Goal: Task Accomplishment & Management: Manage account settings

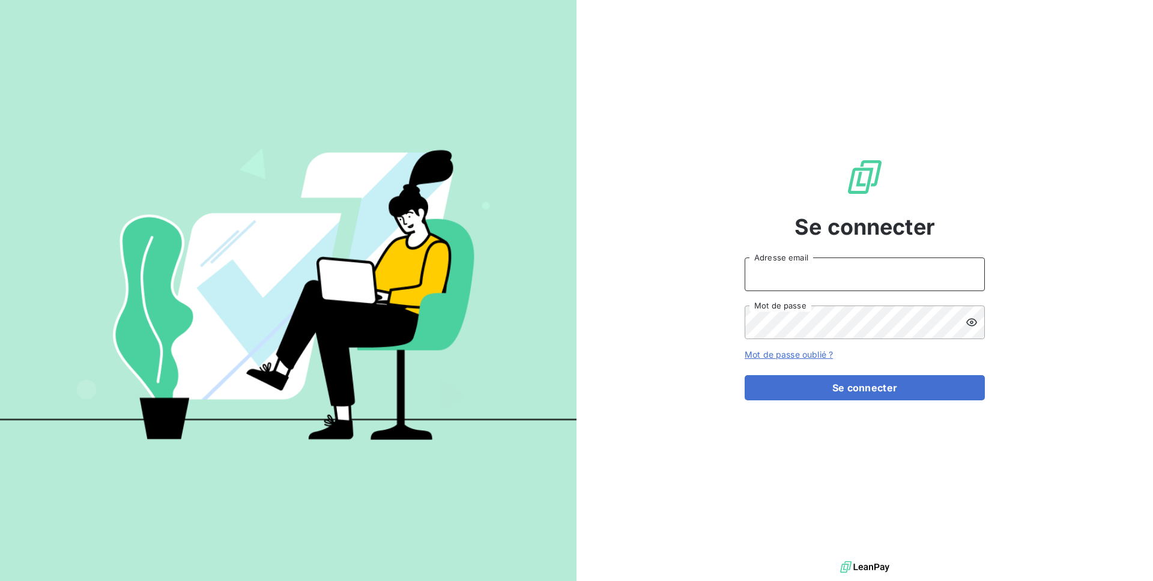
click at [830, 286] on input "Adresse email" at bounding box center [865, 275] width 240 height 34
type input "[EMAIL_ADDRESS][DOMAIN_NAME]"
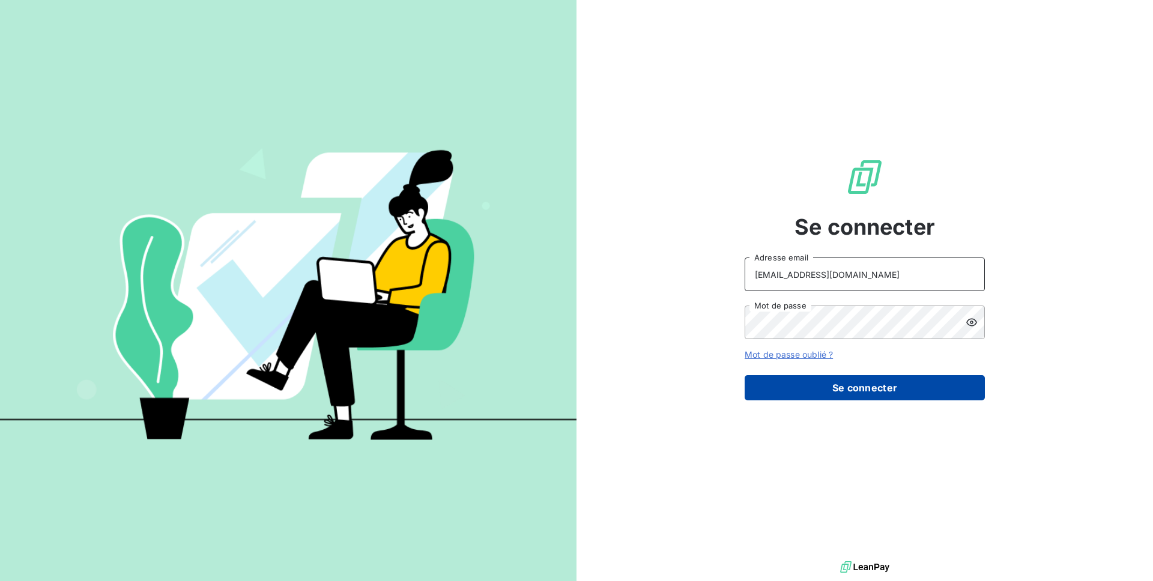
click at [853, 395] on button "Se connecter" at bounding box center [865, 387] width 240 height 25
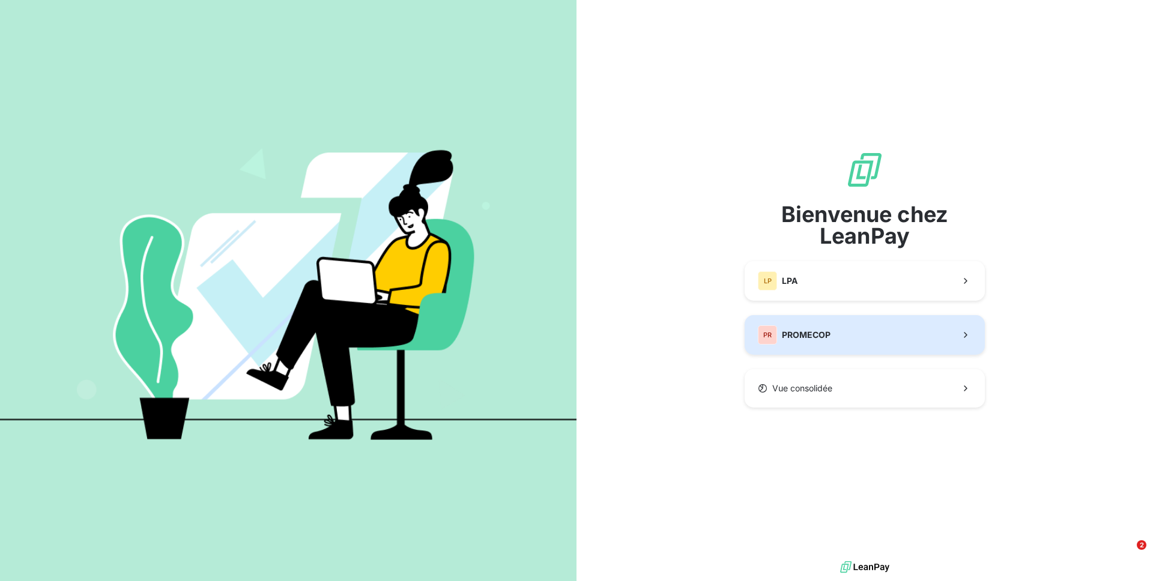
click at [803, 337] on span "PROMECOP" at bounding box center [806, 335] width 49 height 12
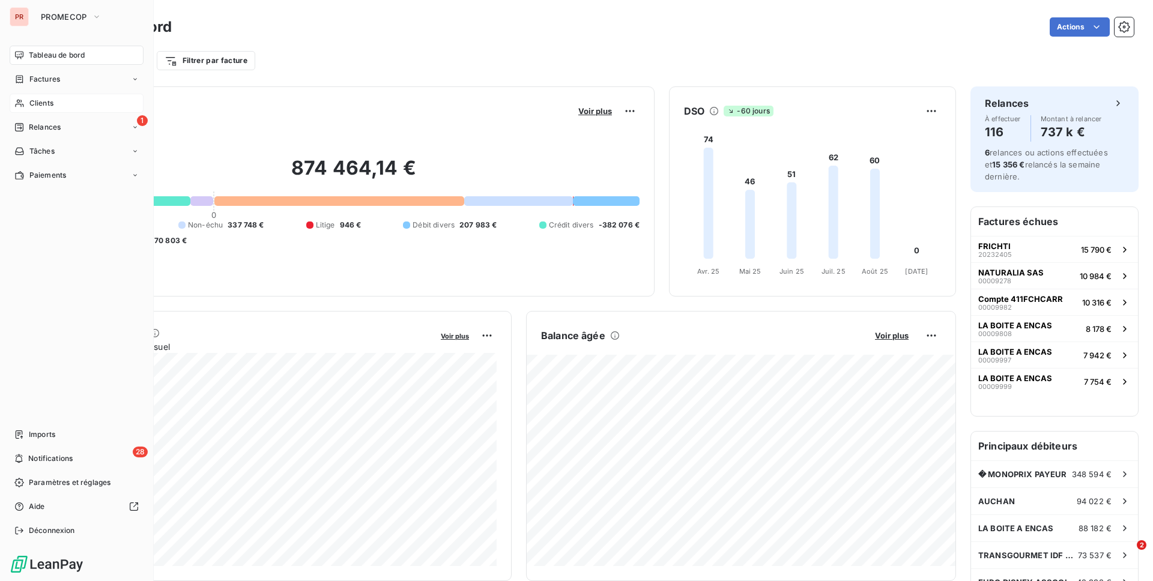
click at [57, 102] on div "Clients" at bounding box center [77, 103] width 134 height 19
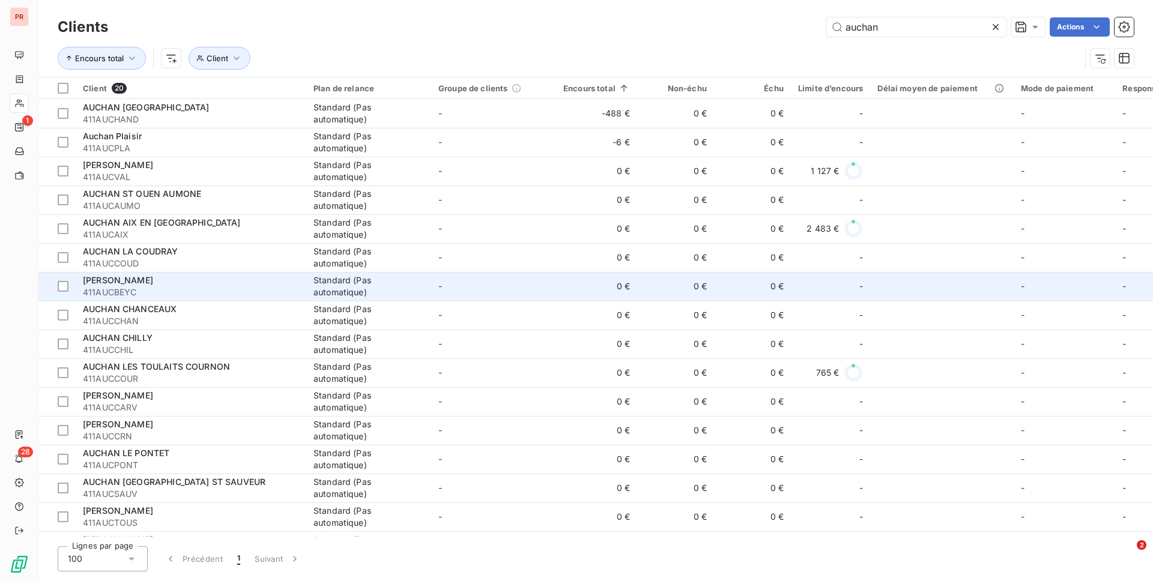
scroll to position [144, 0]
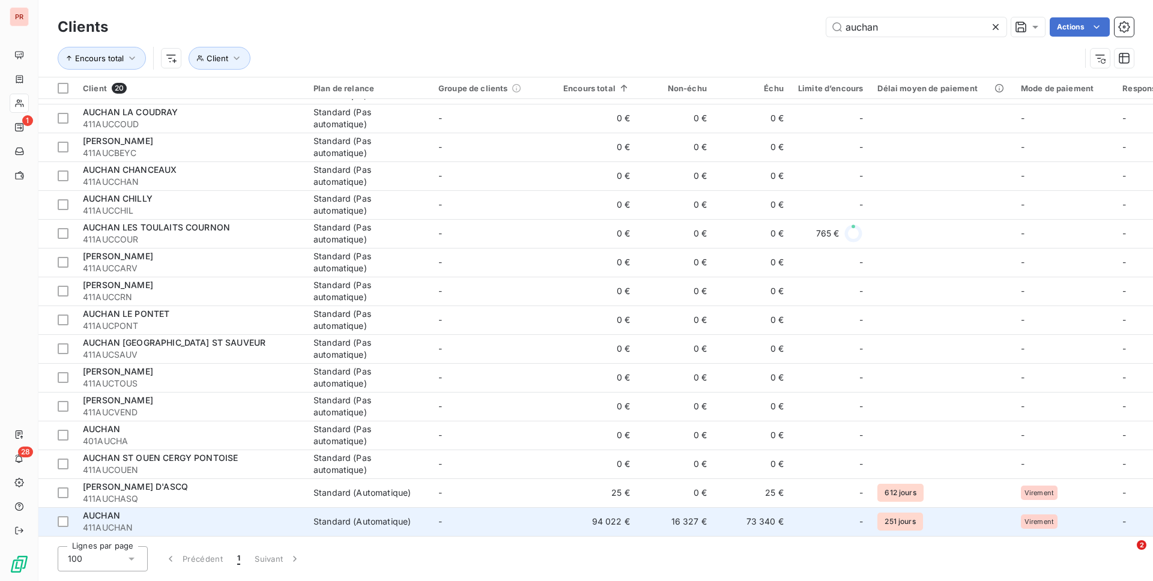
type input "auchan"
click at [330, 516] on div "Standard (Automatique)" at bounding box center [361, 522] width 97 height 12
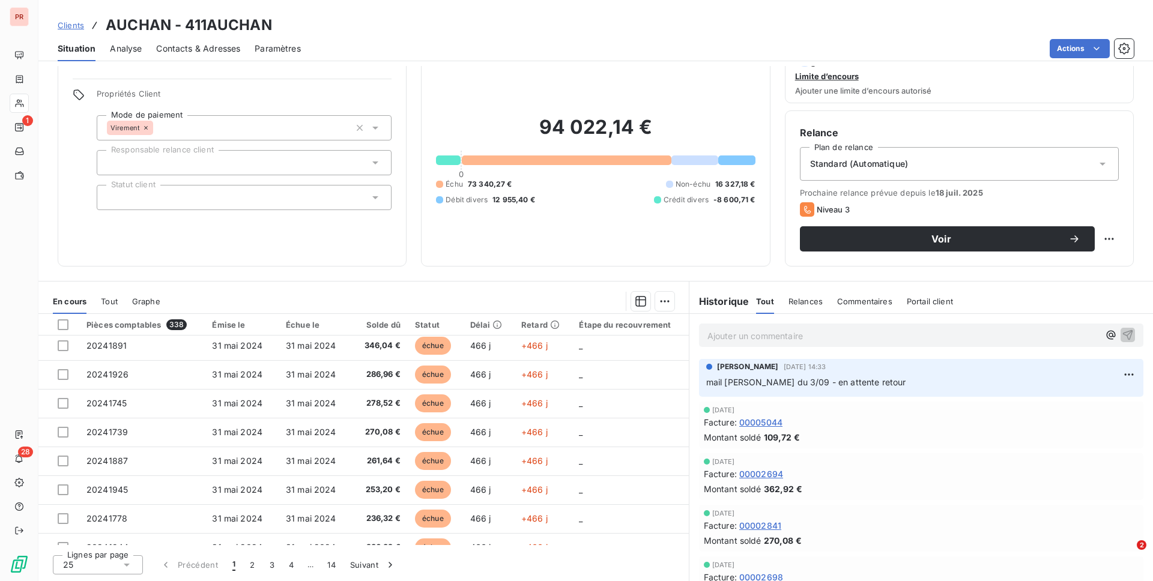
scroll to position [512, 0]
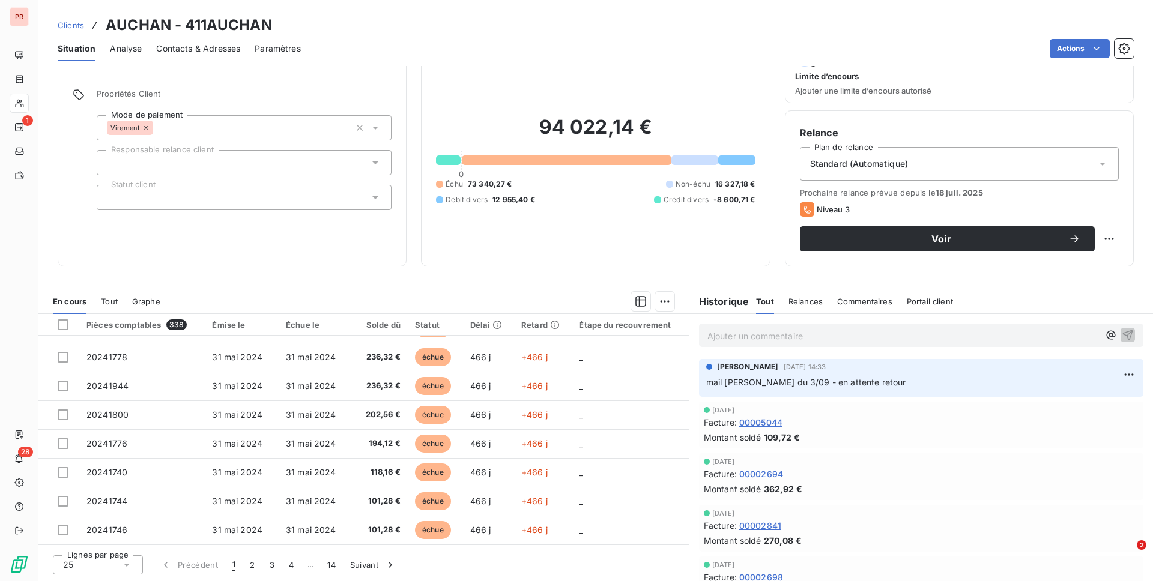
click at [125, 564] on icon at bounding box center [127, 565] width 6 height 3
click at [110, 542] on li "100" at bounding box center [98, 542] width 90 height 22
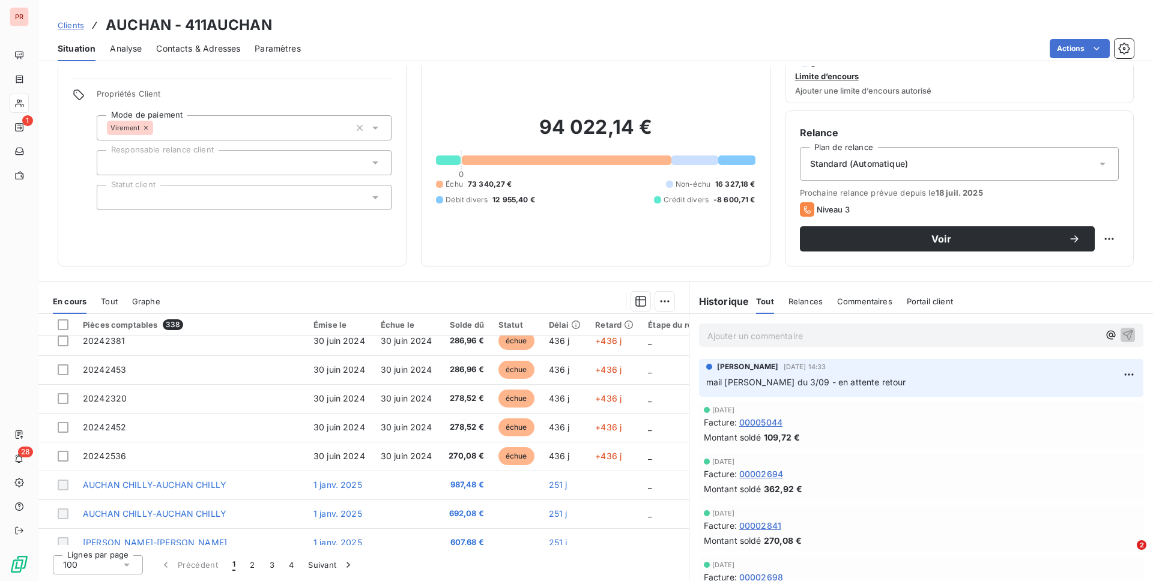
scroll to position [1421, 1]
click at [289, 564] on button "4" at bounding box center [291, 564] width 19 height 25
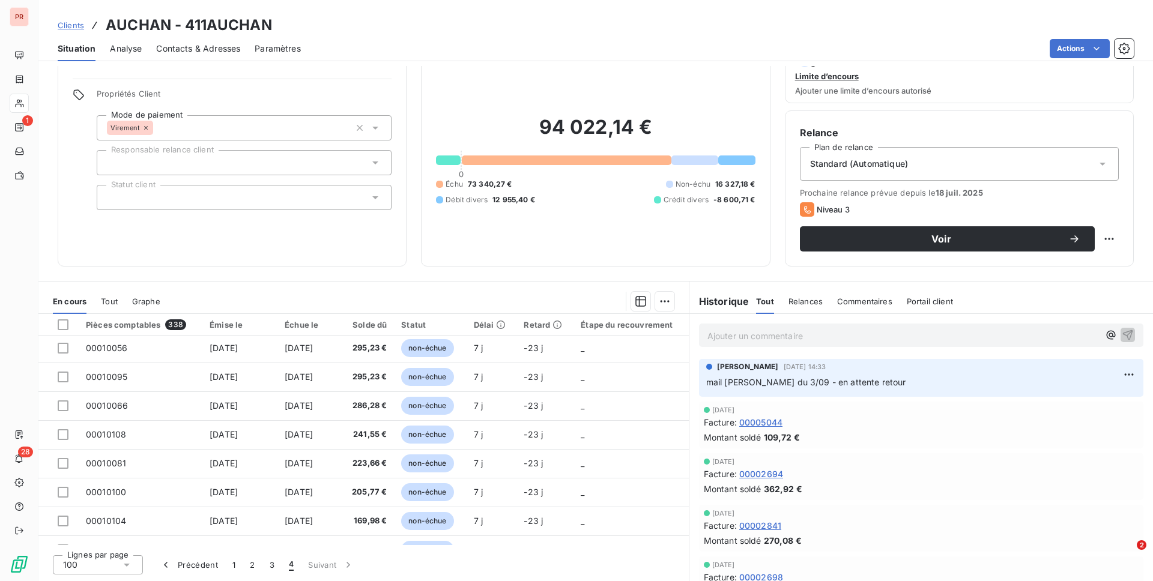
scroll to position [886, 0]
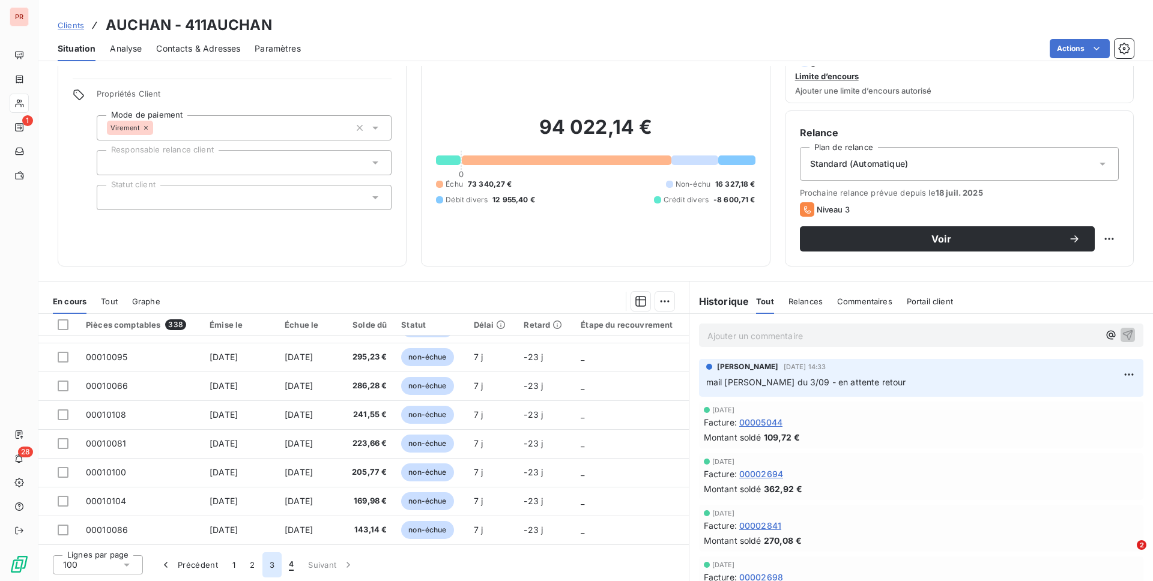
click at [270, 567] on button "3" at bounding box center [271, 564] width 19 height 25
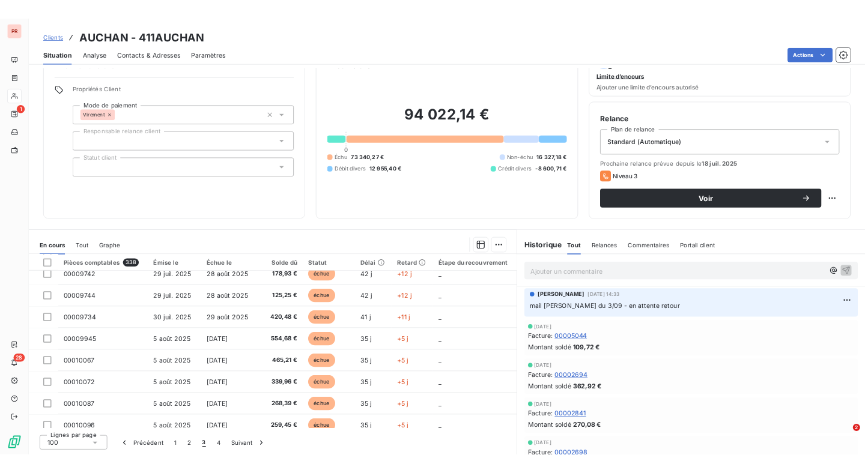
scroll to position [1523, 0]
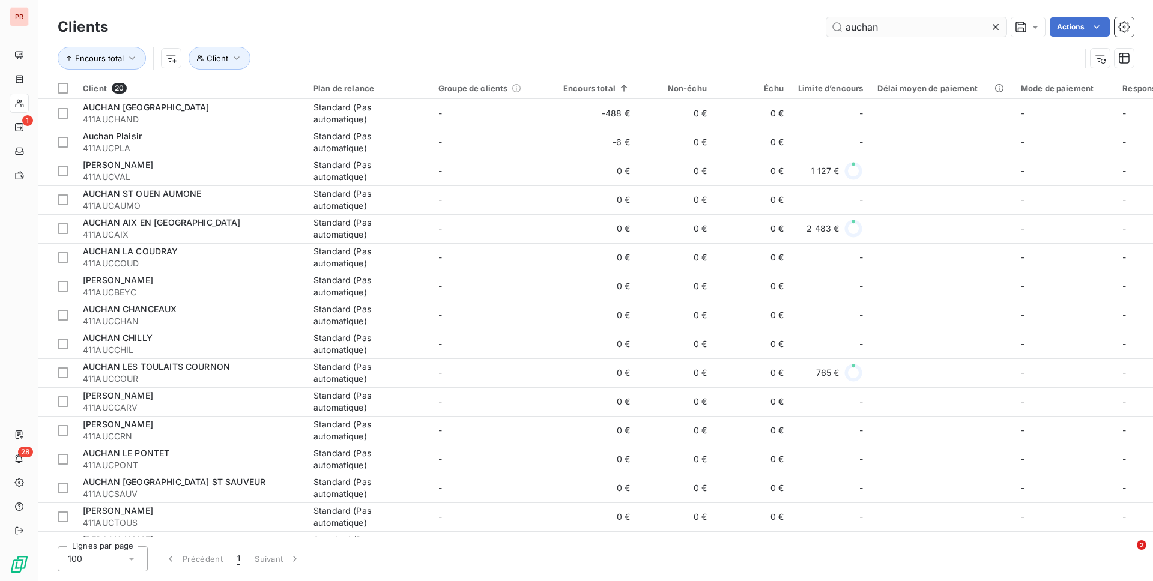
click at [922, 32] on input "auchan" at bounding box center [916, 26] width 180 height 19
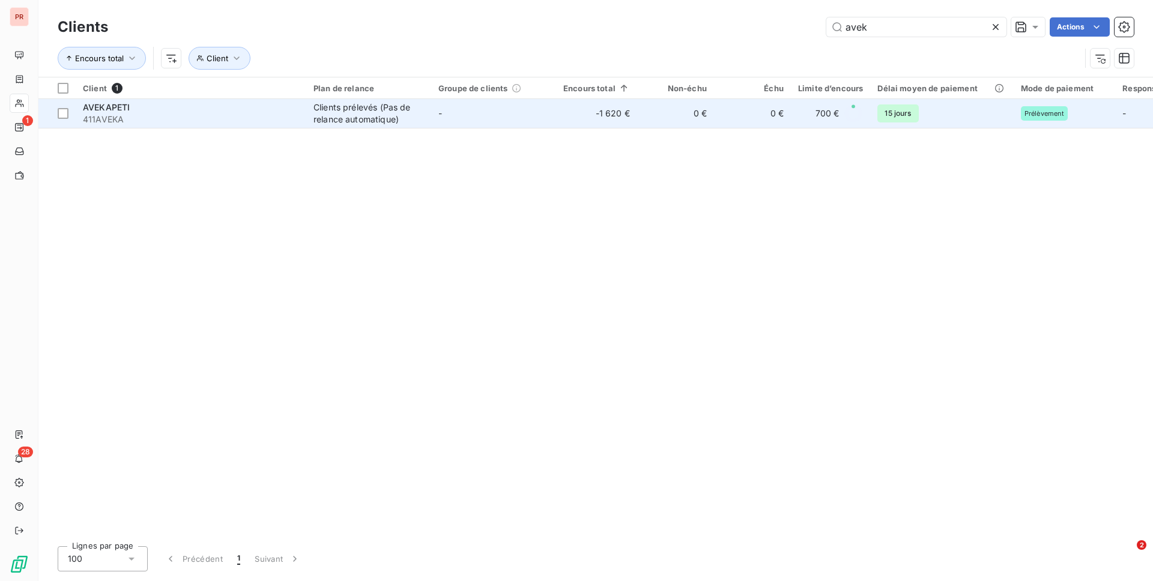
type input "avek"
click at [380, 106] on div "Clients prélevés (Pas de relance automatique)" at bounding box center [368, 113] width 110 height 24
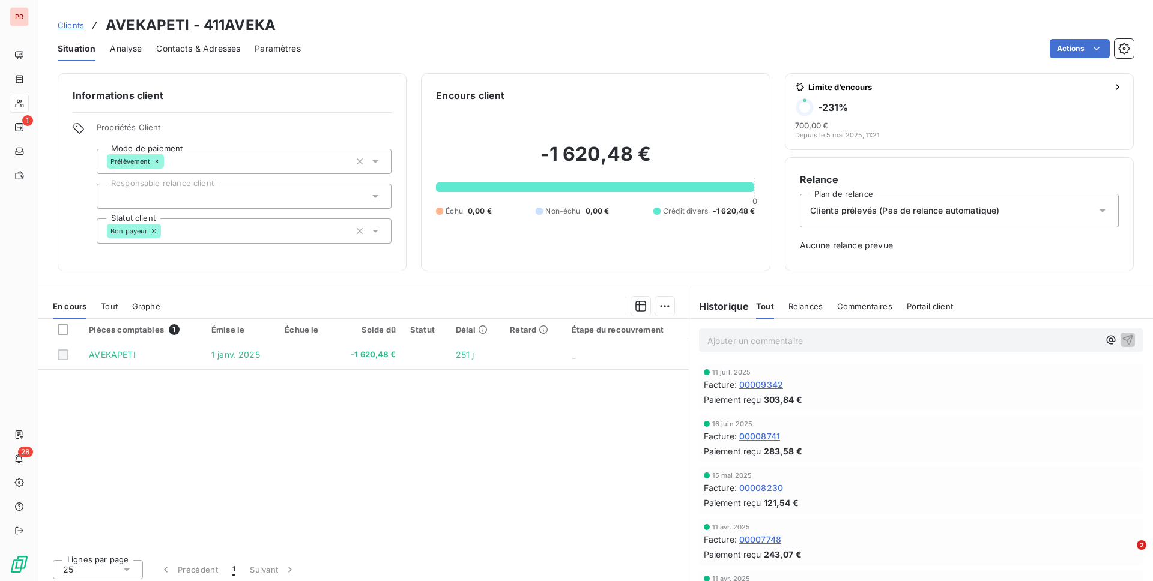
click at [68, 23] on span "Clients" at bounding box center [71, 25] width 26 height 10
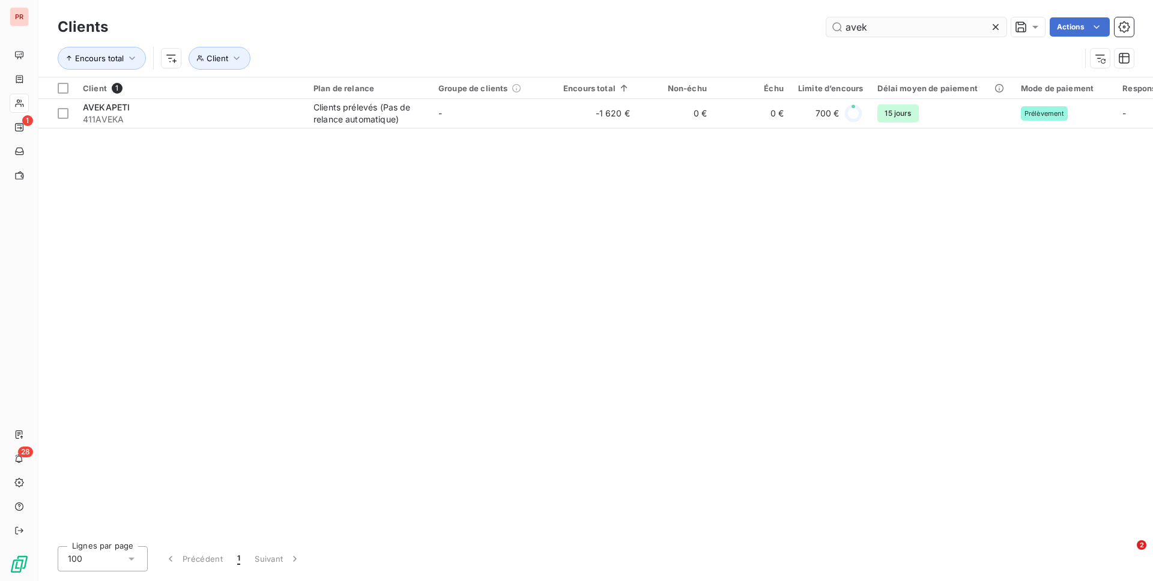
click at [886, 19] on input "avek" at bounding box center [916, 26] width 180 height 19
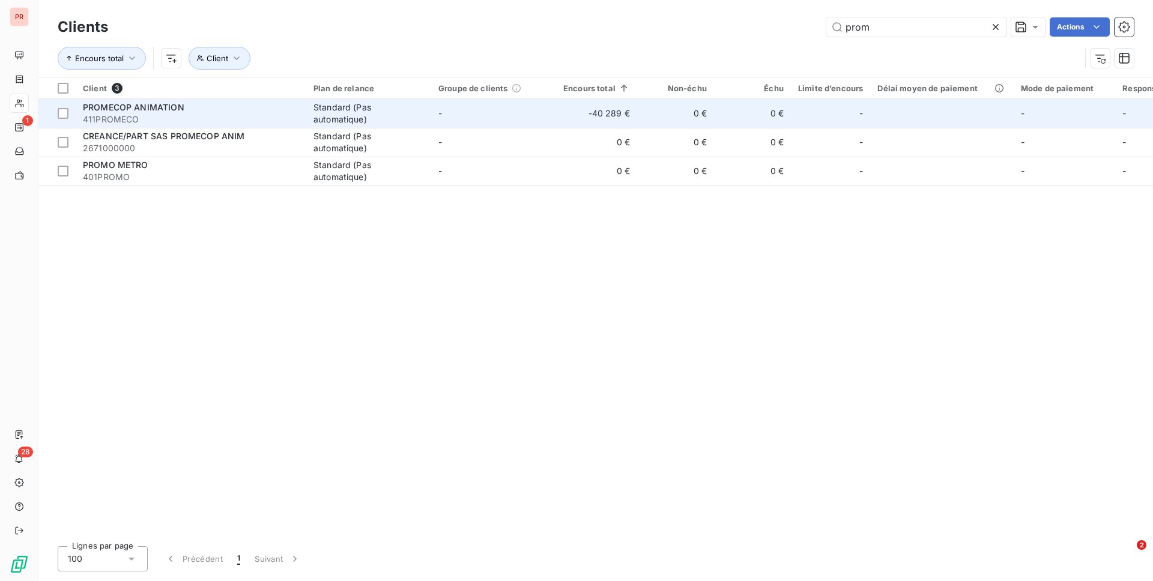
type input "prom"
click at [207, 119] on span "411PROMECO" at bounding box center [191, 119] width 216 height 12
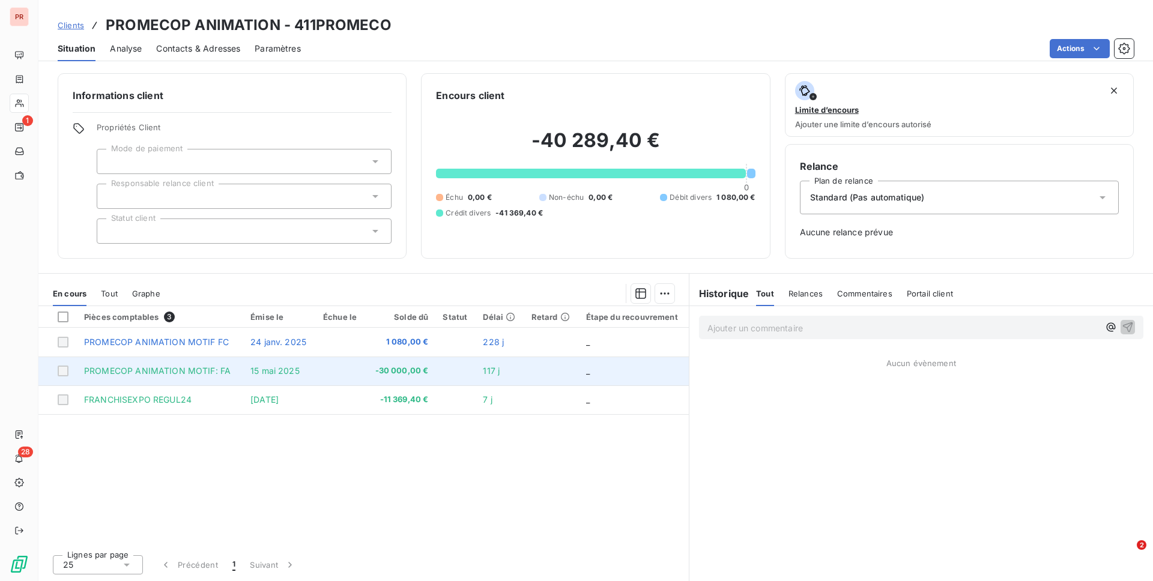
click at [366, 370] on td "-30 000,00 €" at bounding box center [401, 371] width 70 height 29
click at [343, 372] on td at bounding box center [341, 371] width 50 height 29
click at [305, 370] on td "15 mai 2025" at bounding box center [279, 371] width 73 height 29
click at [248, 369] on td "15 mai 2025" at bounding box center [279, 371] width 73 height 29
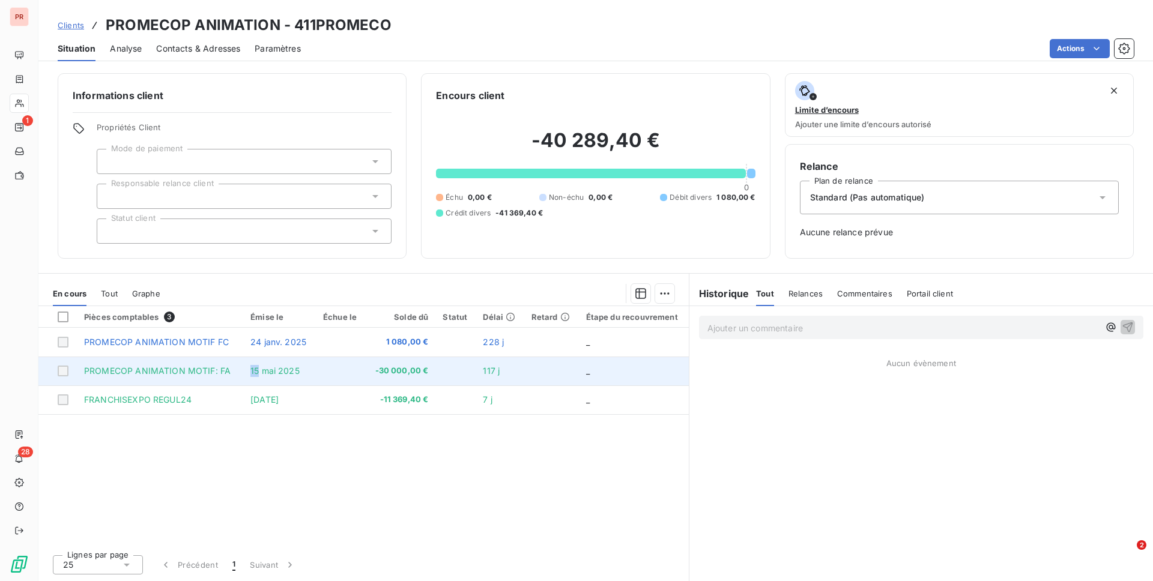
click at [248, 369] on td "15 mai 2025" at bounding box center [279, 371] width 73 height 29
click at [220, 369] on span "PROMECOP ANIMATION MOTIF: FA" at bounding box center [157, 371] width 147 height 10
drag, startPoint x: 201, startPoint y: 369, endPoint x: 441, endPoint y: 376, distance: 240.3
click at [441, 376] on tr "PROMECOP ANIMATION MOTIF: FA [DATE] -30 000,00 € 117 j _" at bounding box center [363, 371] width 650 height 29
click at [441, 376] on td at bounding box center [455, 371] width 40 height 29
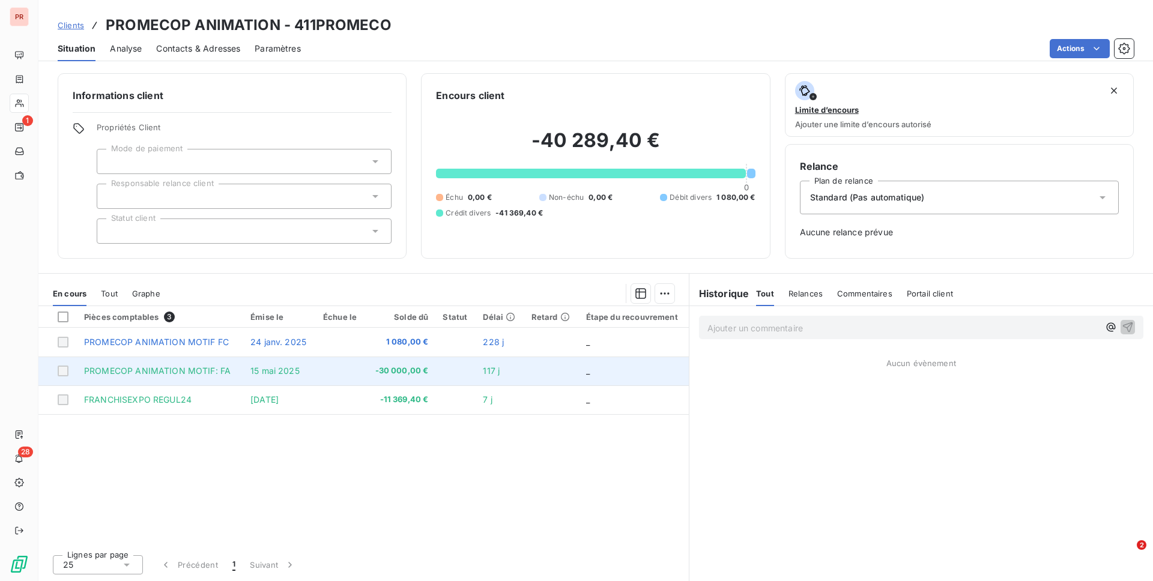
click at [229, 377] on td "PROMECOP ANIMATION MOTIF: FA" at bounding box center [160, 371] width 166 height 29
click at [217, 375] on span "PROMECOP ANIMATION MOTIF: FA" at bounding box center [157, 371] width 147 height 10
click at [200, 376] on td "PROMECOP ANIMATION MOTIF: FA" at bounding box center [160, 371] width 166 height 29
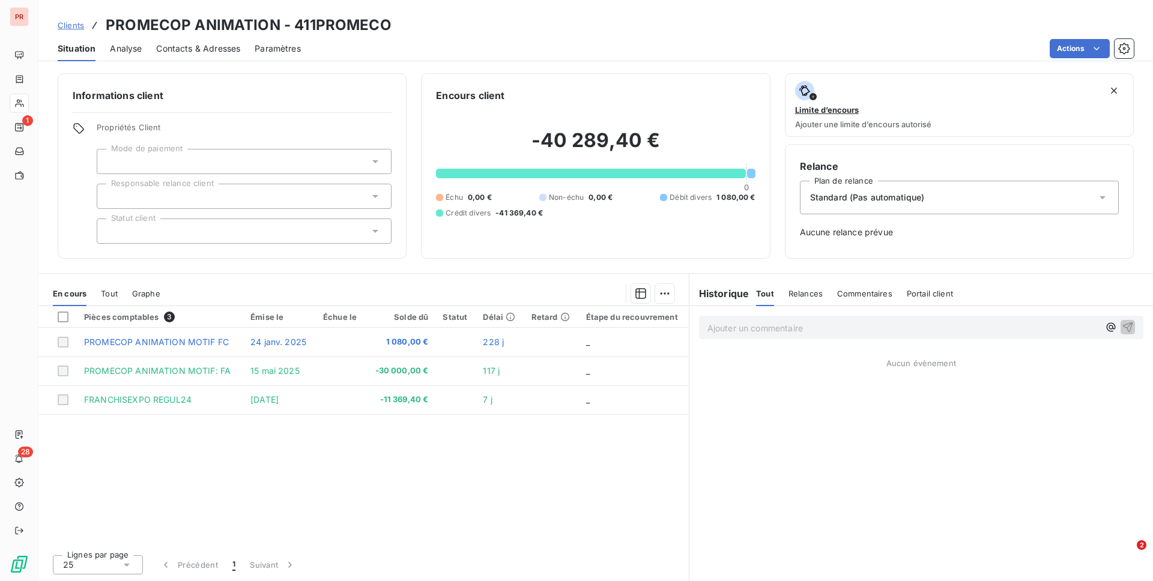
click at [83, 23] on div "Clients PROMECOP ANIMATION - 411PROMECO" at bounding box center [225, 25] width 334 height 22
click at [77, 24] on span "Clients" at bounding box center [71, 25] width 26 height 10
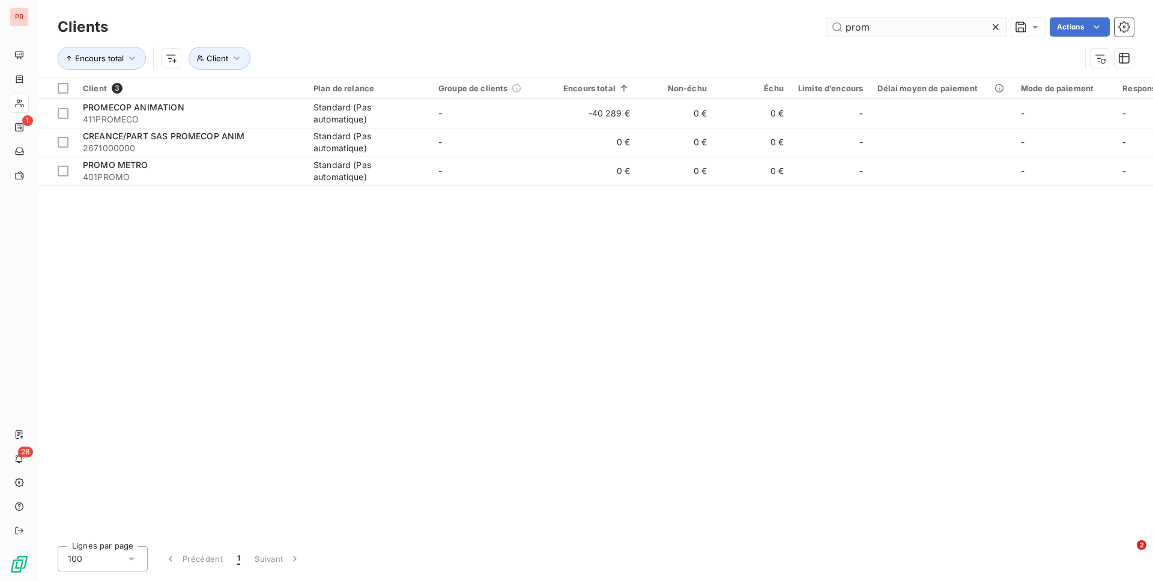
click at [886, 31] on input "prom" at bounding box center [916, 26] width 180 height 19
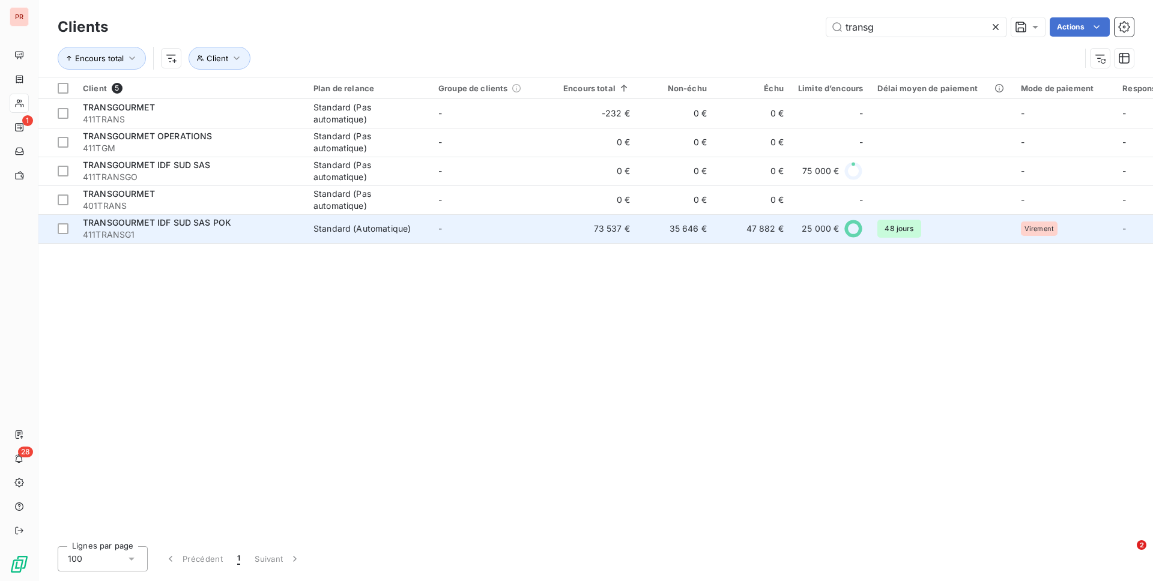
type input "transg"
click at [594, 231] on td "73 537 €" at bounding box center [596, 228] width 81 height 29
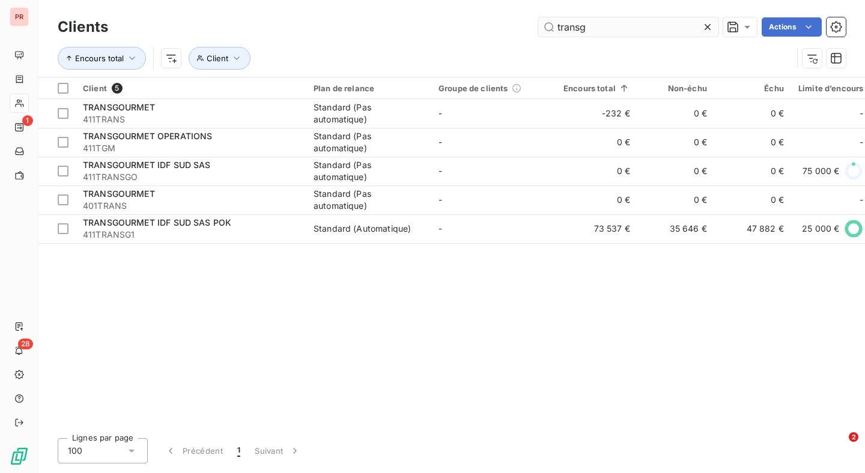
click at [591, 35] on input "transg" at bounding box center [628, 26] width 180 height 19
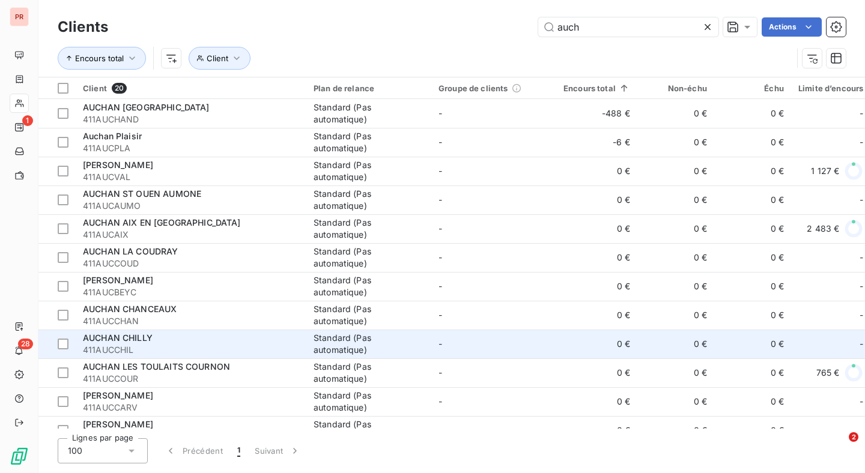
scroll to position [252, 0]
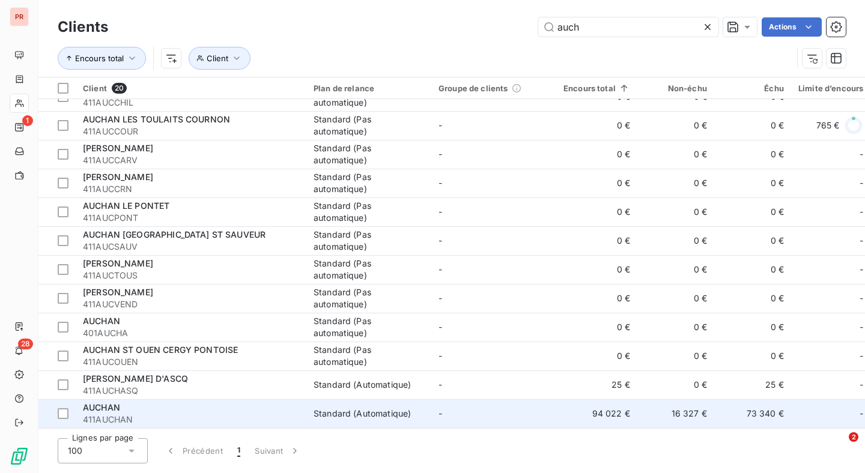
type input "auch"
click at [348, 401] on td "Standard (Automatique)" at bounding box center [368, 413] width 125 height 29
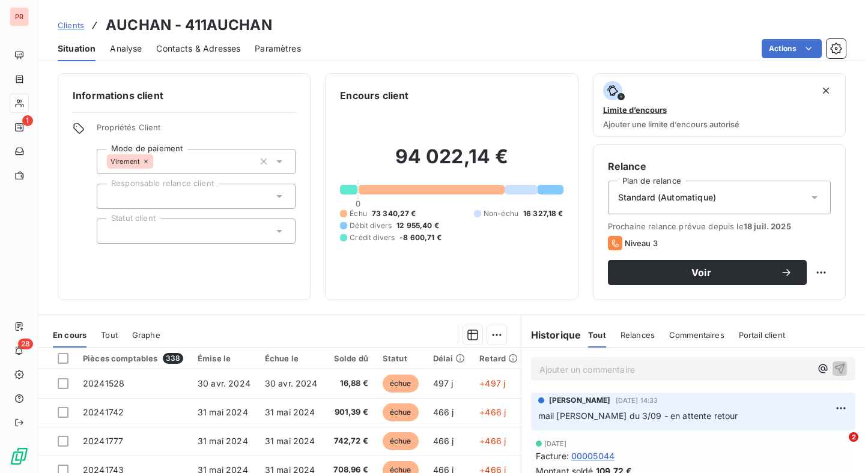
scroll to position [142, 0]
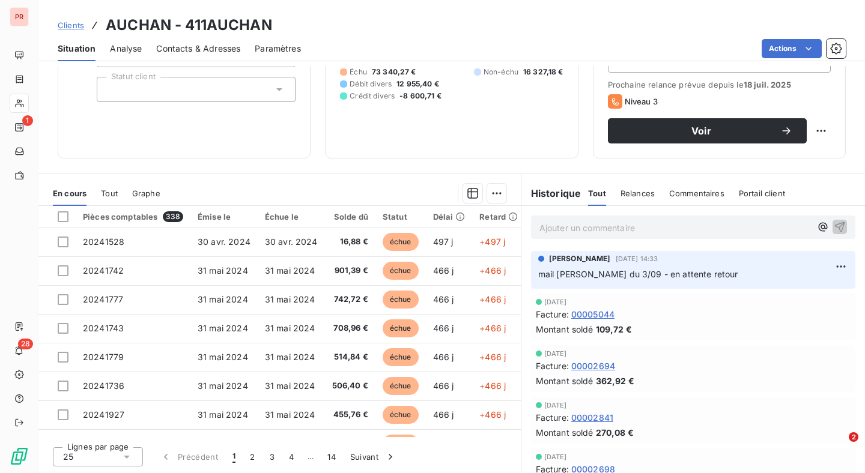
click at [118, 447] on div "25" at bounding box center [98, 456] width 90 height 19
click at [116, 434] on li "100" at bounding box center [98, 434] width 90 height 22
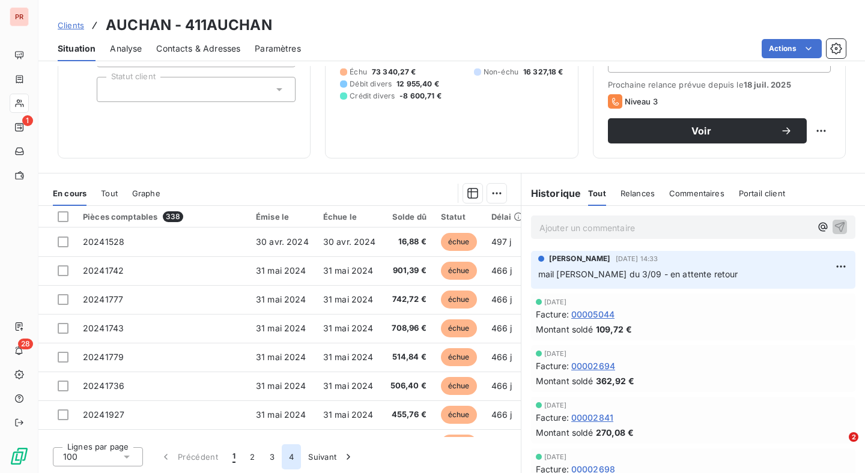
click at [292, 459] on button "4" at bounding box center [291, 456] width 19 height 25
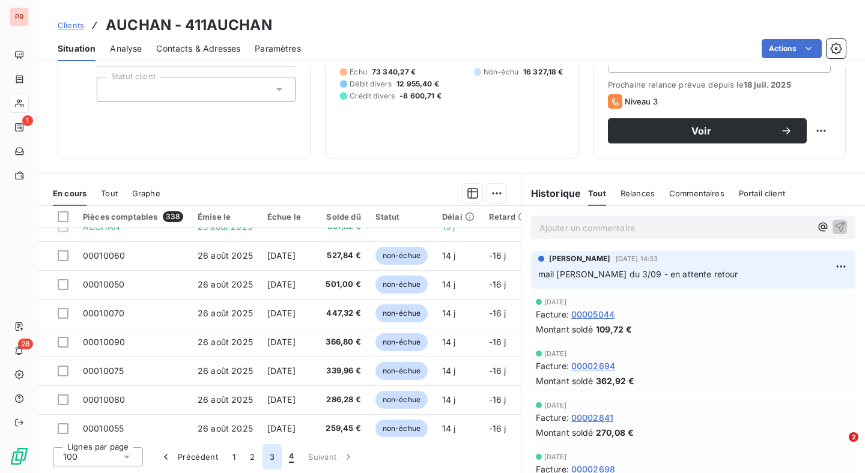
click at [273, 447] on button "3" at bounding box center [271, 456] width 19 height 25
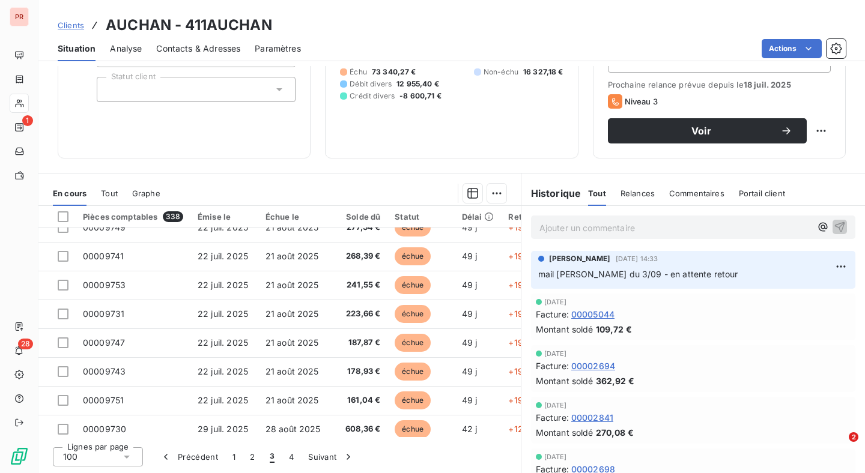
scroll to position [1070, 0]
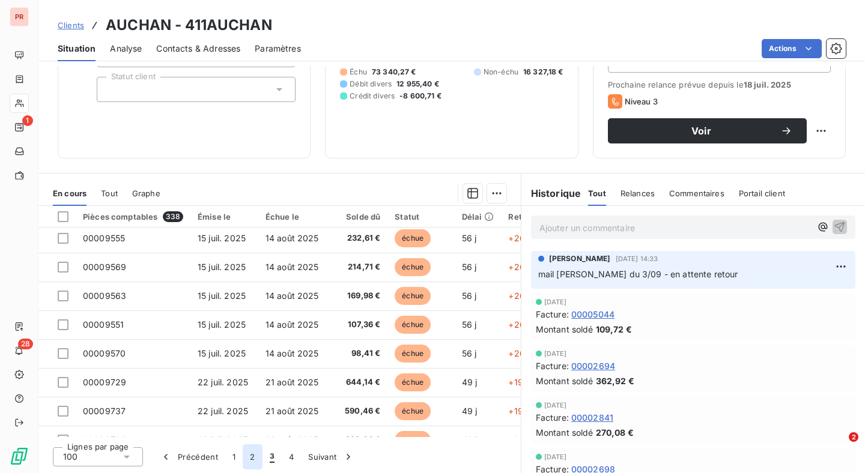
click at [248, 452] on button "2" at bounding box center [252, 456] width 19 height 25
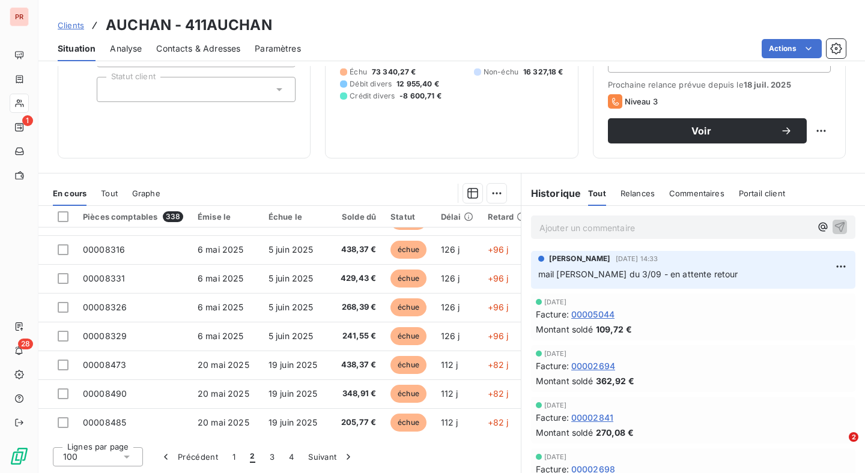
scroll to position [1965, 0]
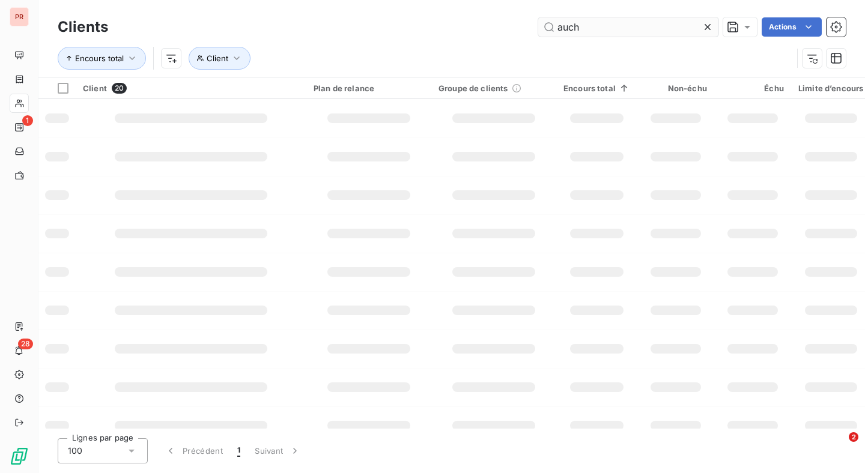
click at [598, 28] on input "auch" at bounding box center [628, 26] width 180 height 19
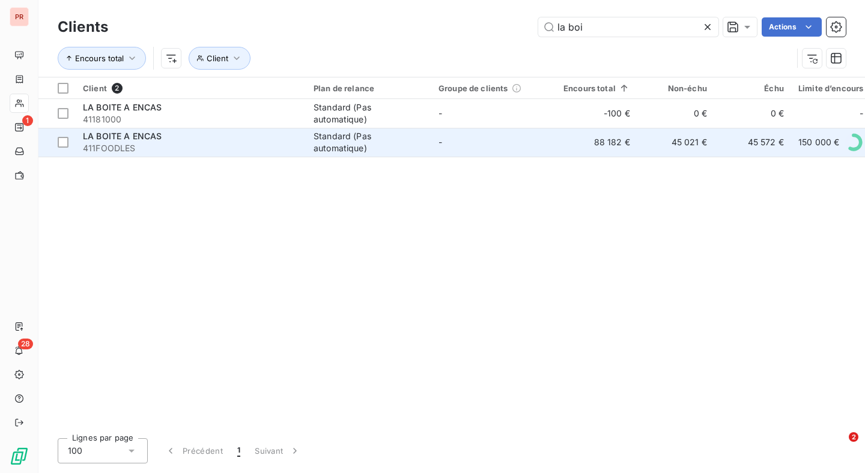
type input "la boi"
click at [300, 144] on td "LA BOITE A ENCAS 411FOODLES" at bounding box center [191, 142] width 231 height 29
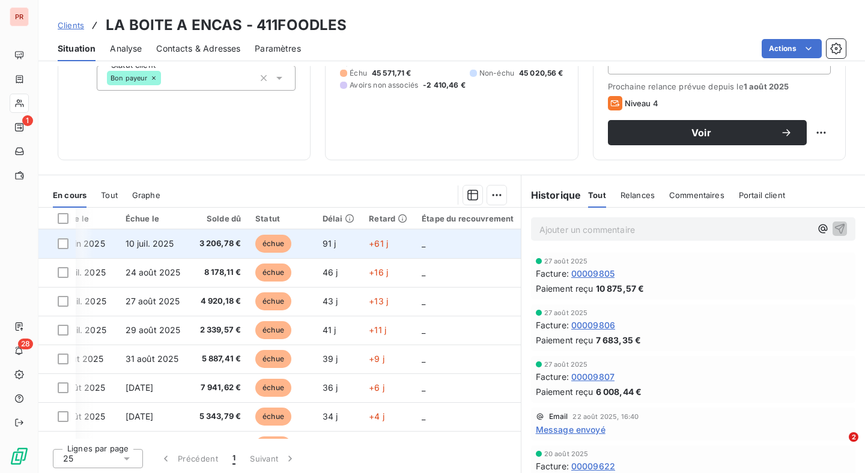
scroll to position [0, 135]
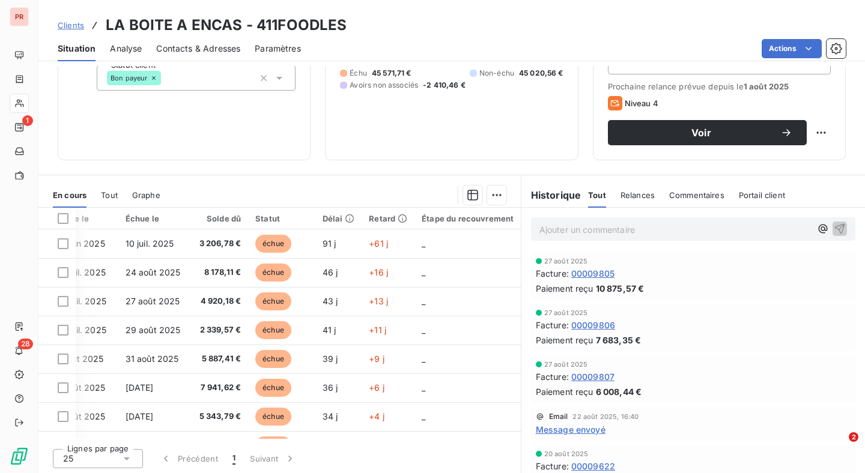
click at [631, 198] on span "Relances" at bounding box center [637, 195] width 34 height 10
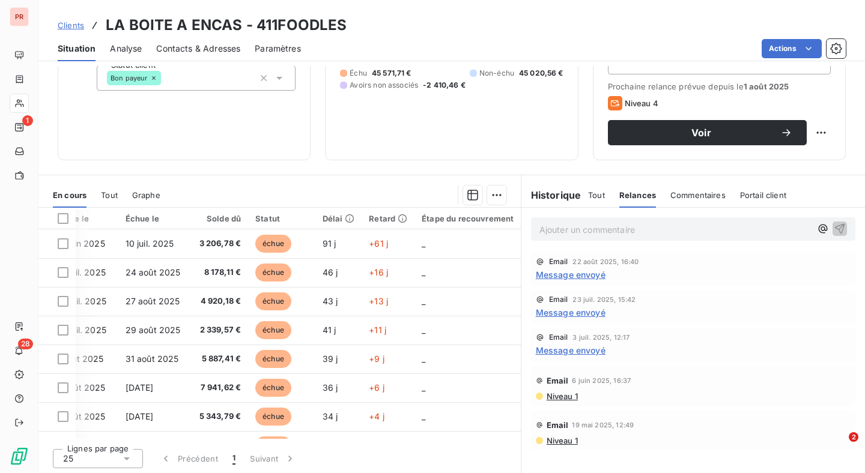
click at [558, 274] on span "Message envoyé" at bounding box center [571, 274] width 70 height 13
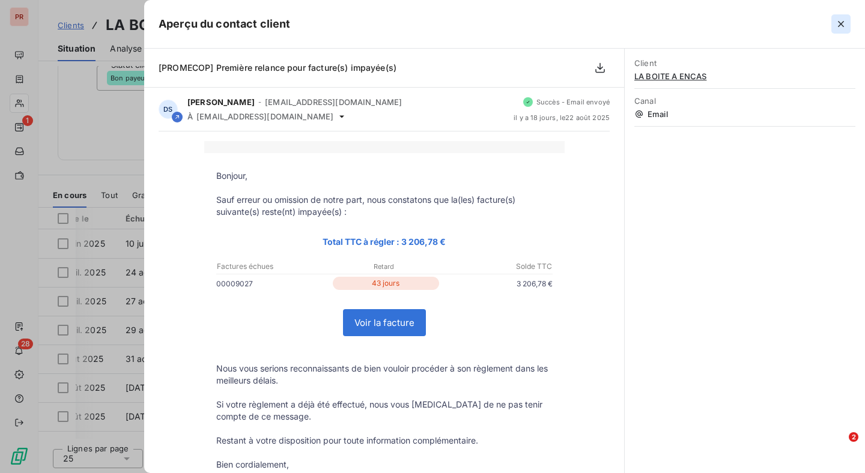
click at [837, 22] on icon "button" at bounding box center [841, 24] width 12 height 12
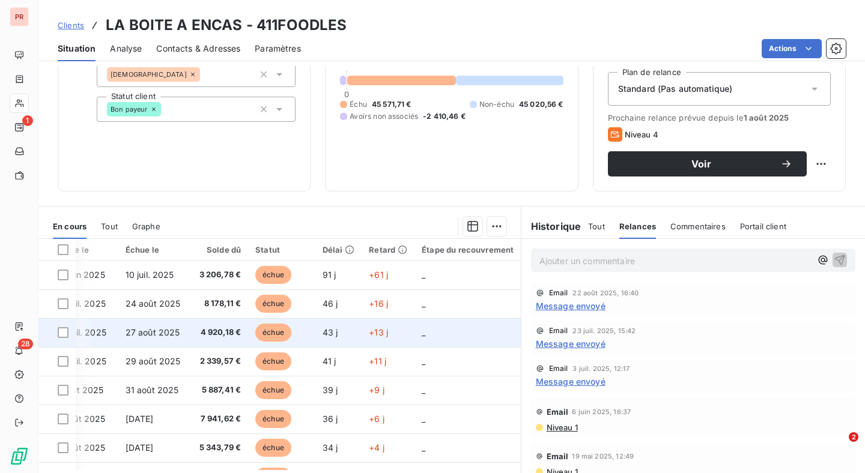
scroll to position [103, 0]
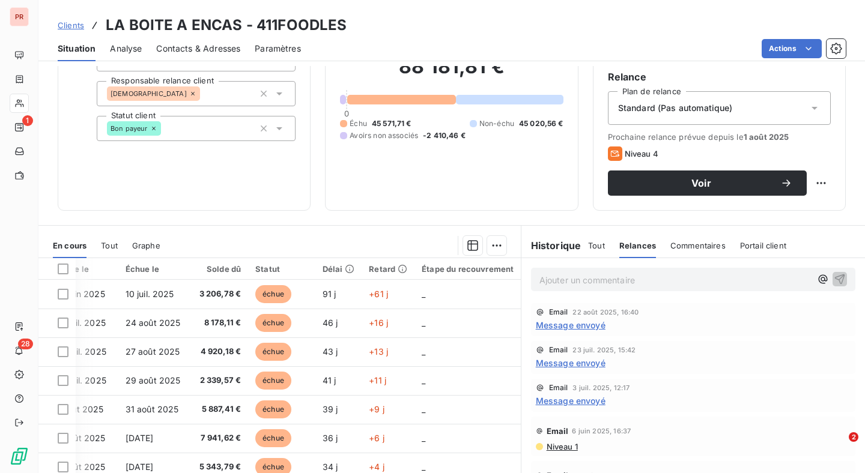
click at [182, 43] on span "Contacts & Adresses" at bounding box center [198, 49] width 84 height 12
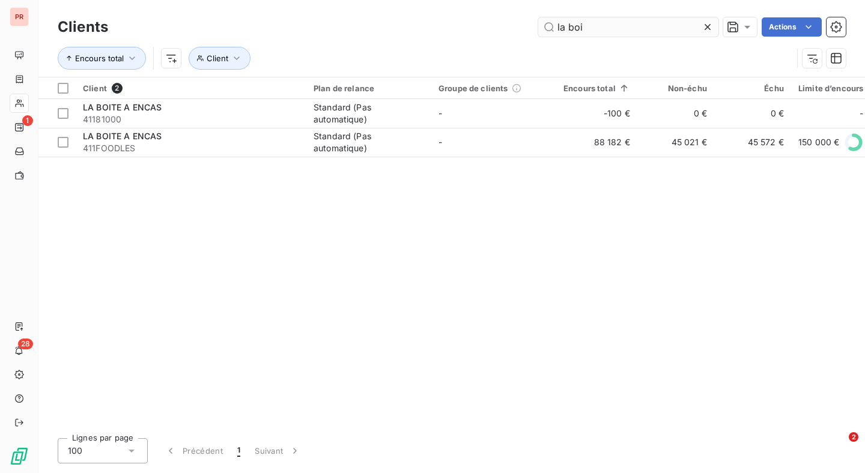
click at [611, 29] on input "la boi" at bounding box center [628, 26] width 180 height 19
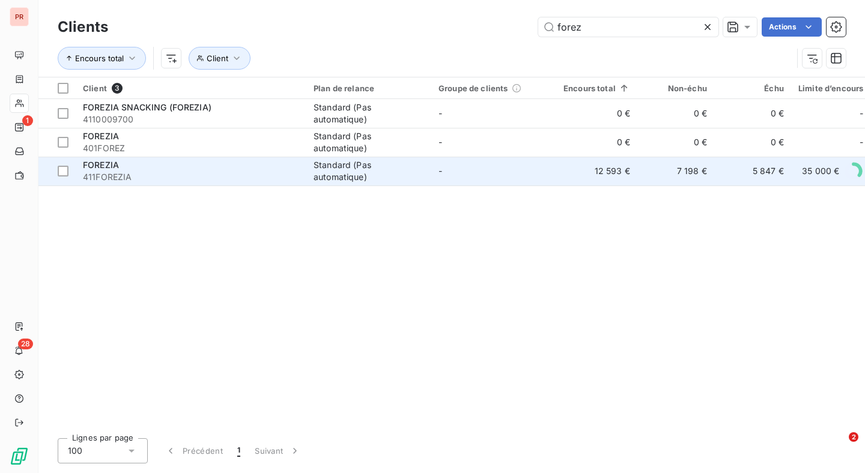
type input "forez"
click at [282, 165] on div "FOREZIA" at bounding box center [191, 165] width 216 height 12
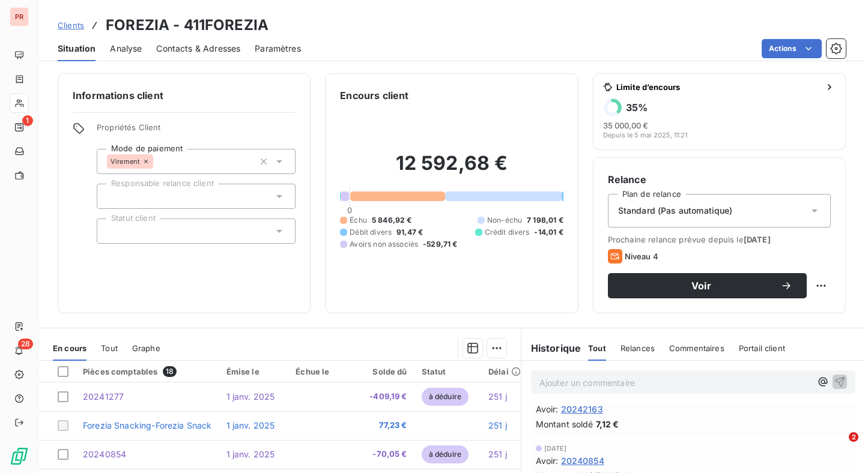
scroll to position [52, 0]
click at [695, 345] on span "Commentaires" at bounding box center [696, 348] width 55 height 10
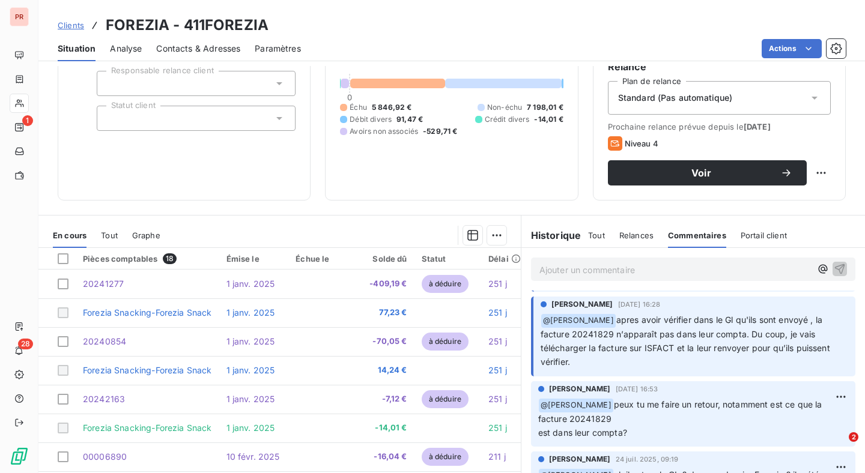
scroll to position [76, 0]
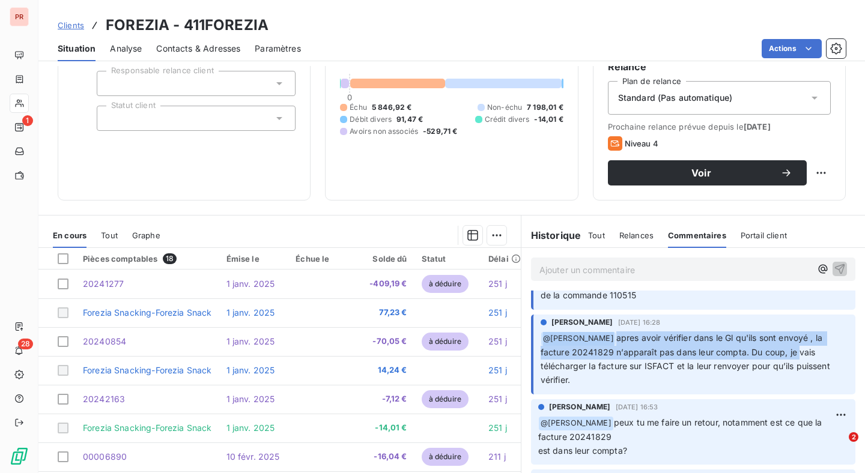
drag, startPoint x: 633, startPoint y: 330, endPoint x: 784, endPoint y: 352, distance: 151.7
click at [789, 350] on div "﻿ @ [PERSON_NAME] apres avoir vérifier dans le Gl qu'ils sont envoyé , la factu…" at bounding box center [693, 358] width 307 height 57
click at [778, 357] on span "apres avoir vérifier dans le Gl qu'ils sont envoyé , la facture 20241829 n’appa…" at bounding box center [686, 359] width 292 height 52
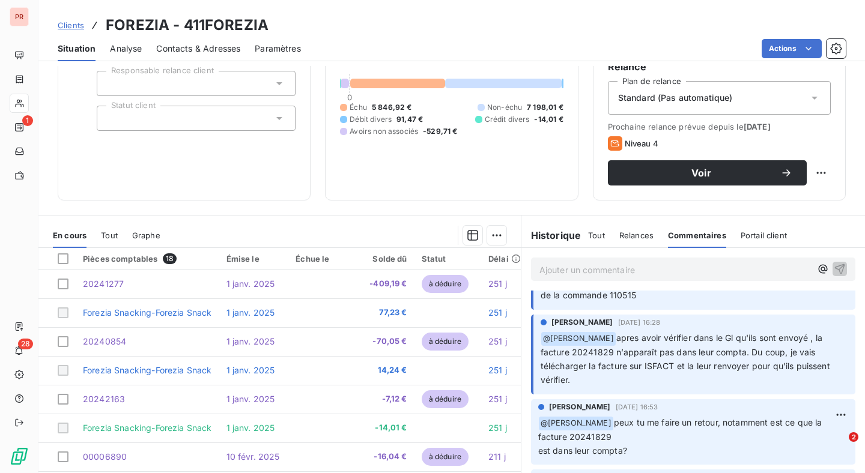
click at [665, 364] on span "apres avoir vérifier dans le Gl qu'ils sont envoyé , la facture 20241829 n’appa…" at bounding box center [686, 359] width 292 height 52
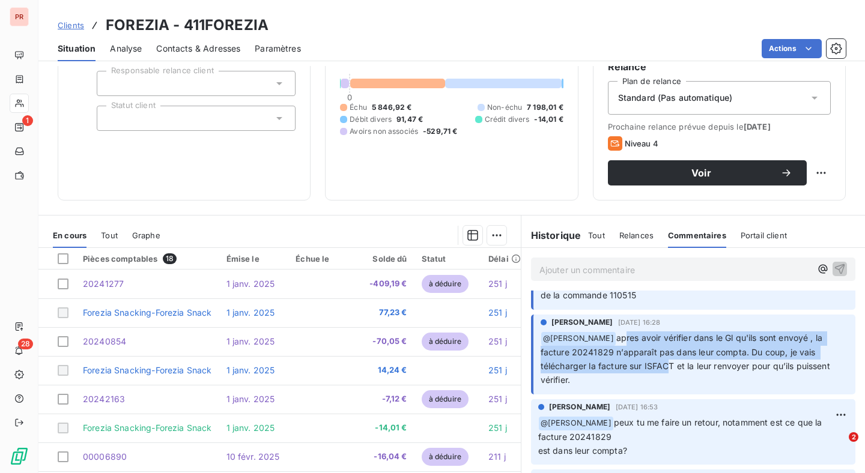
drag, startPoint x: 663, startPoint y: 369, endPoint x: 617, endPoint y: 340, distance: 54.5
click at [617, 340] on span "apres avoir vérifier dans le Gl qu'ils sont envoyé , la facture 20241829 n’appa…" at bounding box center [686, 359] width 292 height 52
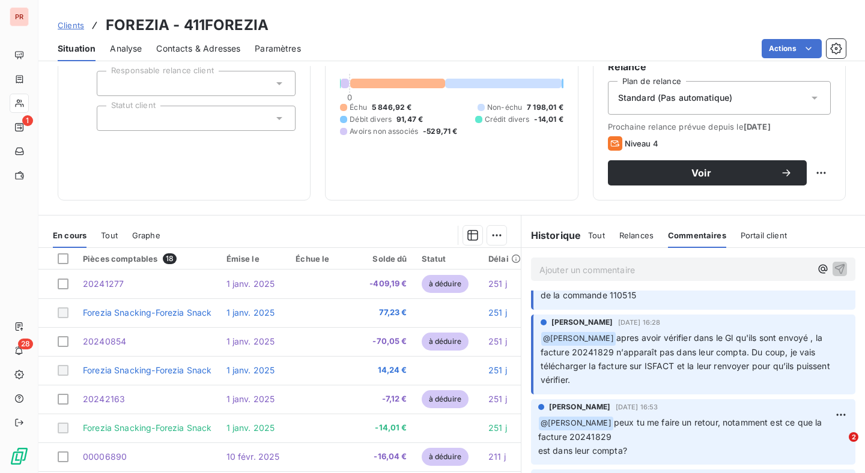
drag, startPoint x: 647, startPoint y: 340, endPoint x: 680, endPoint y: 339, distance: 33.1
click at [647, 340] on span "apres avoir vérifier dans le Gl qu'ils sont envoyé , la facture 20241829 n’appa…" at bounding box center [686, 359] width 292 height 52
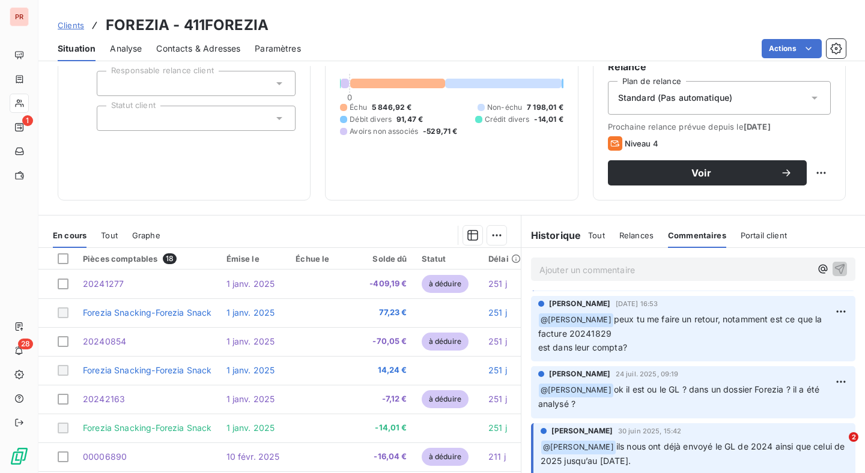
drag, startPoint x: 649, startPoint y: 391, endPoint x: 699, endPoint y: 404, distance: 51.6
click at [699, 404] on p "﻿ @ [PERSON_NAME] ok il est ou le GL ? dans un dossier Forezia ? il a été analy…" at bounding box center [693, 397] width 310 height 28
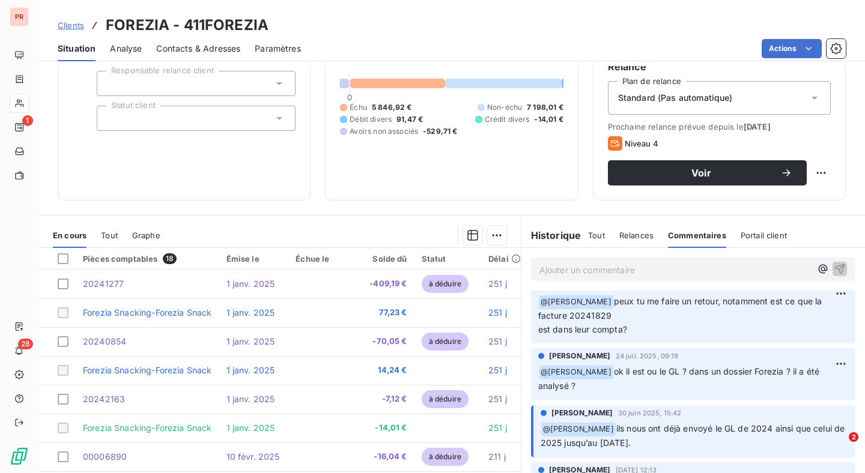
scroll to position [200, 0]
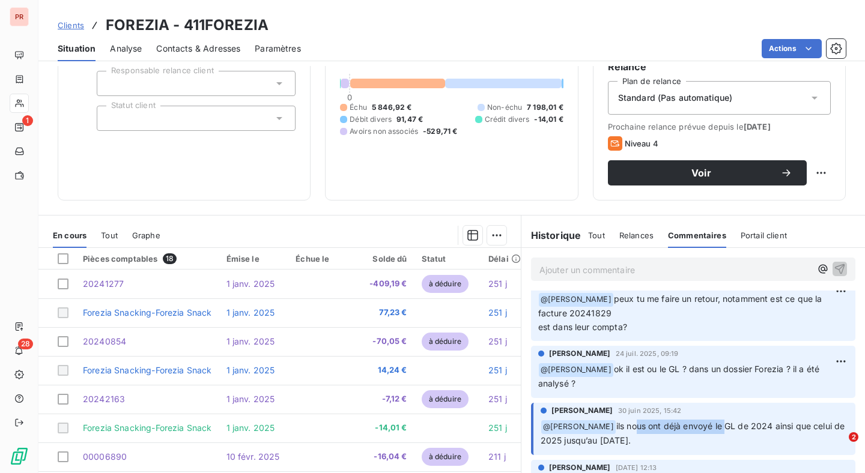
drag, startPoint x: 635, startPoint y: 424, endPoint x: 724, endPoint y: 430, distance: 89.7
click at [724, 430] on span "ils nous ont déjà envoyé le GL de 2024 ainsi que celui de 2025 jusqu’au [DATE]." at bounding box center [693, 433] width 307 height 25
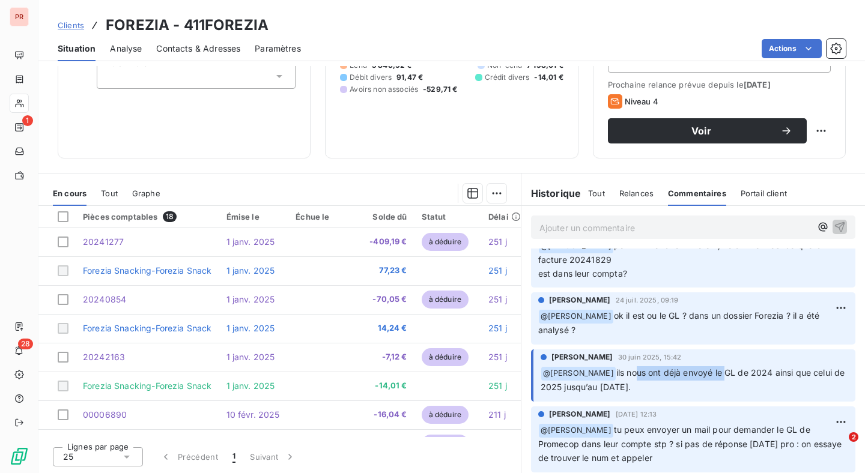
scroll to position [154, 0]
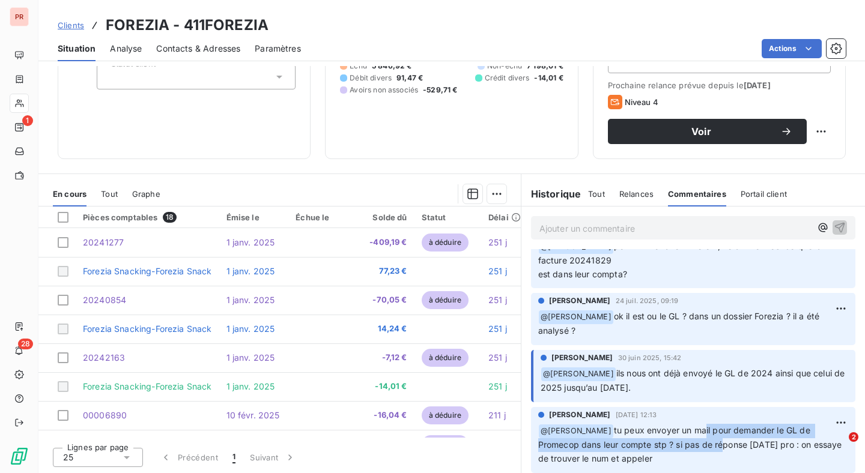
drag, startPoint x: 722, startPoint y: 431, endPoint x: 725, endPoint y: 438, distance: 8.4
click at [725, 438] on span "tu peux envoyer un mail pour demander le GL de Promecop dans leur compte stp ? …" at bounding box center [691, 444] width 306 height 38
click at [726, 434] on p "﻿ @ [PERSON_NAME] tu peux envoyer un mail pour demander le GL de Promecop dans …" at bounding box center [693, 445] width 310 height 42
drag, startPoint x: 696, startPoint y: 429, endPoint x: 753, endPoint y: 429, distance: 57.0
click at [753, 429] on span "tu peux envoyer un mail pour demander le GL de Promecop dans leur compte stp ? …" at bounding box center [691, 444] width 306 height 38
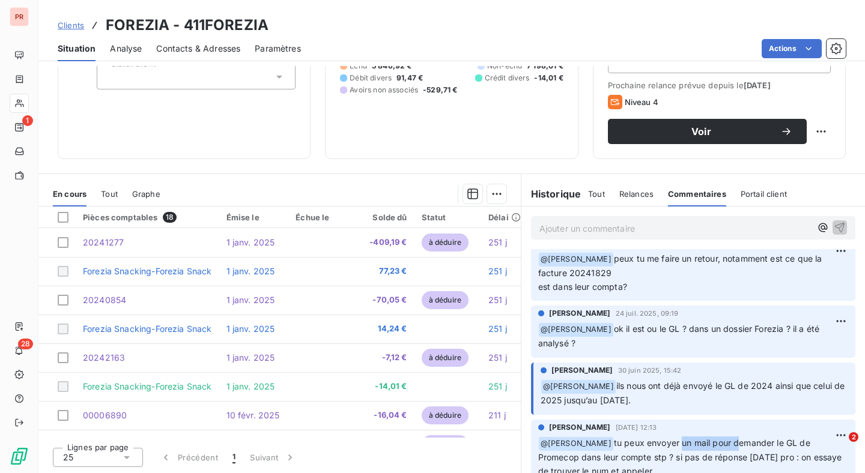
scroll to position [196, 0]
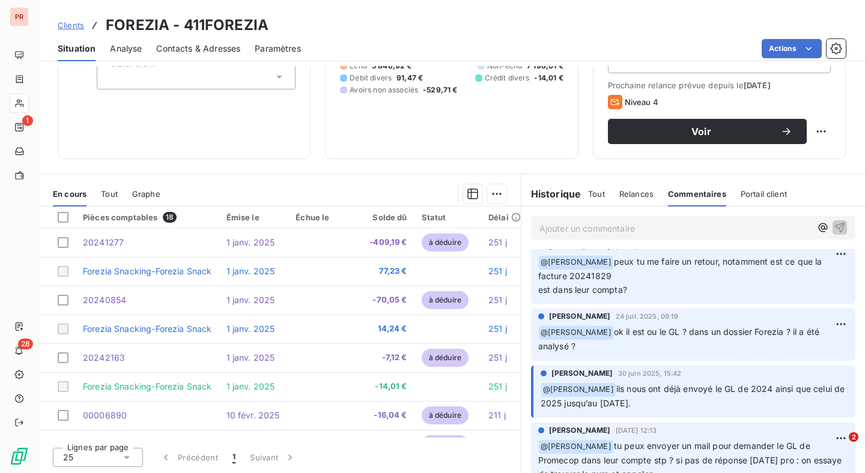
click at [673, 389] on span "ils nous ont déjà envoyé le GL de 2024 ainsi que celui de 2025 jusqu’au [DATE]." at bounding box center [693, 396] width 307 height 25
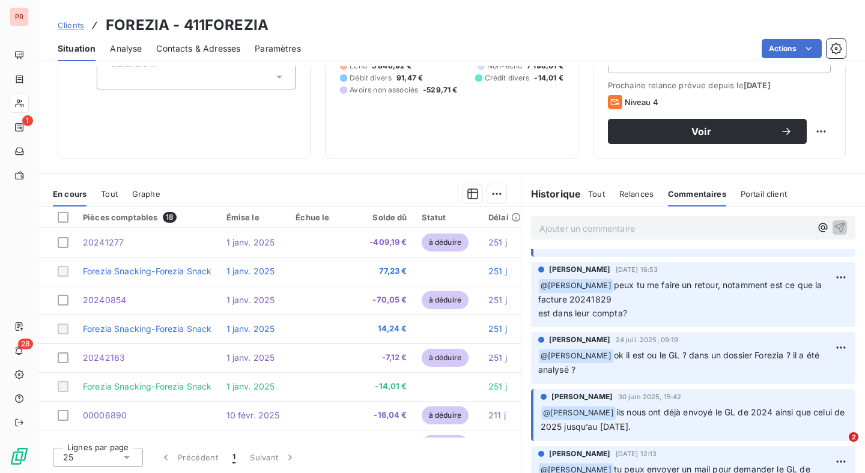
scroll to position [90, 0]
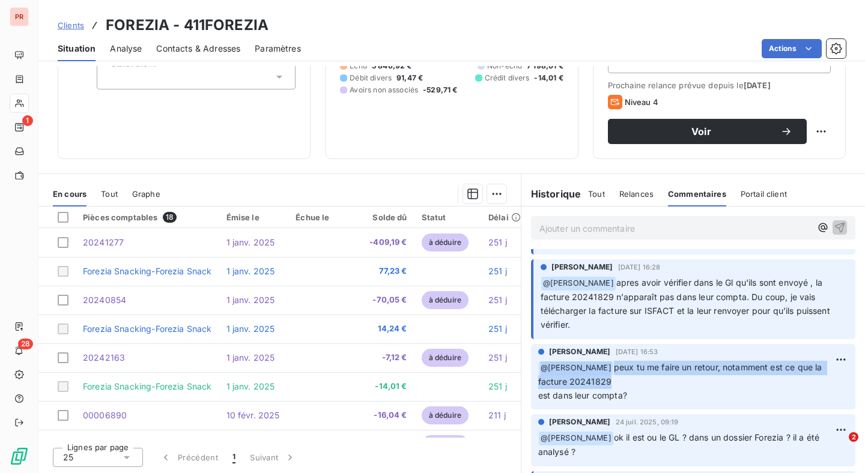
drag, startPoint x: 674, startPoint y: 360, endPoint x: 722, endPoint y: 375, distance: 50.9
click at [722, 375] on p "﻿ @ [PERSON_NAME] peux tu me faire un retour, notamment est ce que la facture 2…" at bounding box center [693, 382] width 310 height 42
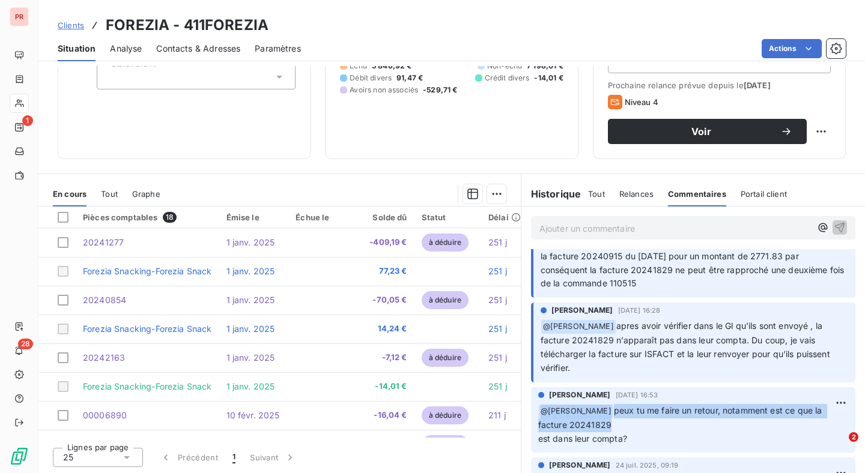
scroll to position [41, 0]
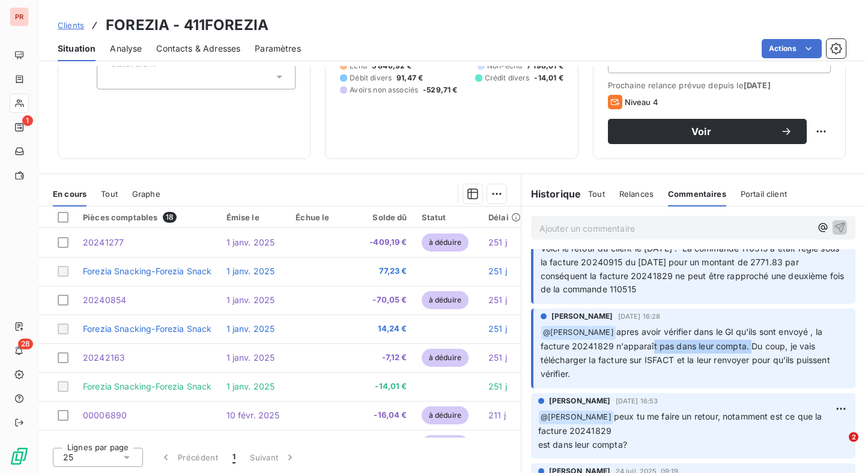
drag, startPoint x: 649, startPoint y: 345, endPoint x: 746, endPoint y: 346, distance: 97.3
click at [746, 346] on span "apres avoir vérifier dans le Gl qu'ils sont envoyé , la facture 20241829 n’appa…" at bounding box center [686, 353] width 292 height 52
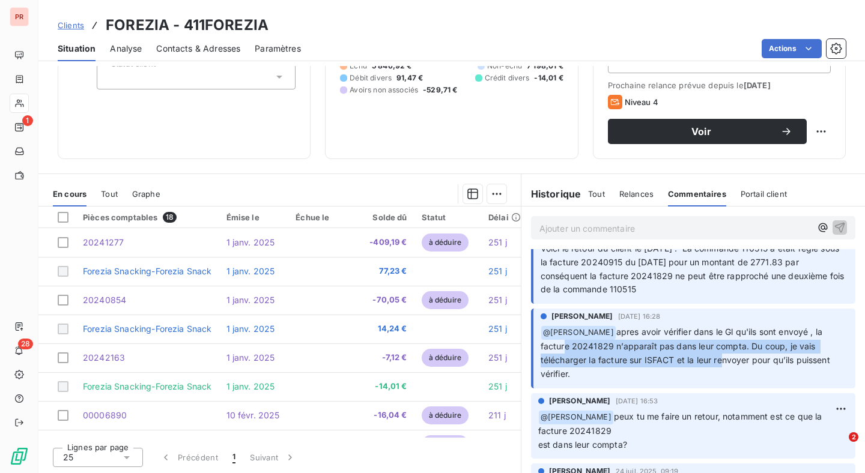
drag, startPoint x: 560, startPoint y: 351, endPoint x: 717, endPoint y: 359, distance: 157.5
click at [717, 359] on span "apres avoir vérifier dans le Gl qu'ils sont envoyé , la facture 20241829 n’appa…" at bounding box center [686, 353] width 292 height 52
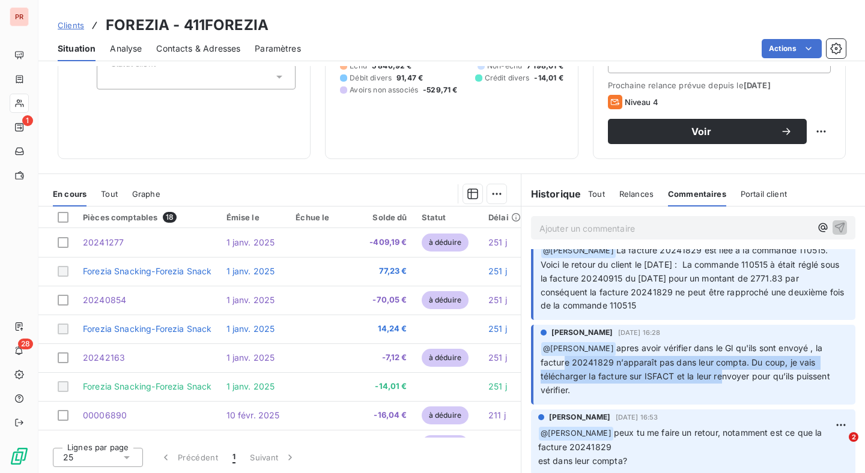
scroll to position [0, 0]
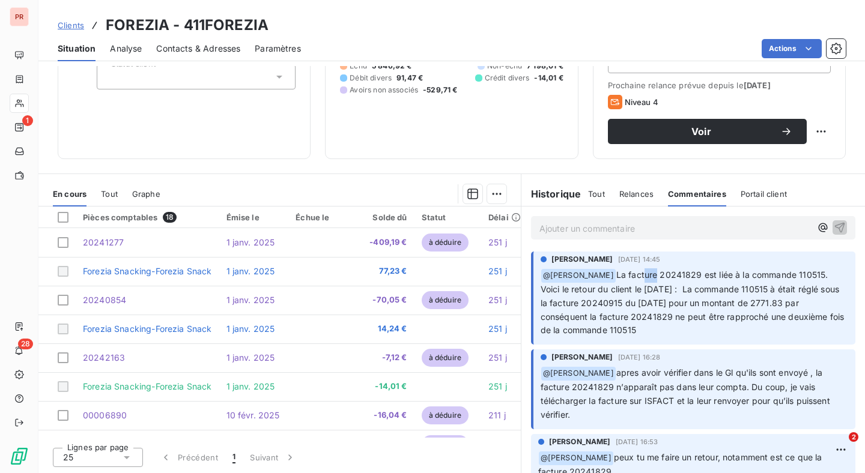
drag, startPoint x: 639, startPoint y: 276, endPoint x: 651, endPoint y: 276, distance: 12.0
click at [651, 276] on span "La facture 20241829 est liée à la commande 110515." at bounding box center [722, 275] width 212 height 10
click at [655, 276] on span "La facture 20241829 est liée à la commande 110515." at bounding box center [722, 275] width 212 height 10
drag, startPoint x: 617, startPoint y: 276, endPoint x: 688, endPoint y: 277, distance: 70.9
click at [688, 277] on span "La facture 20241829 est liée à la commande 110515." at bounding box center [722, 275] width 212 height 10
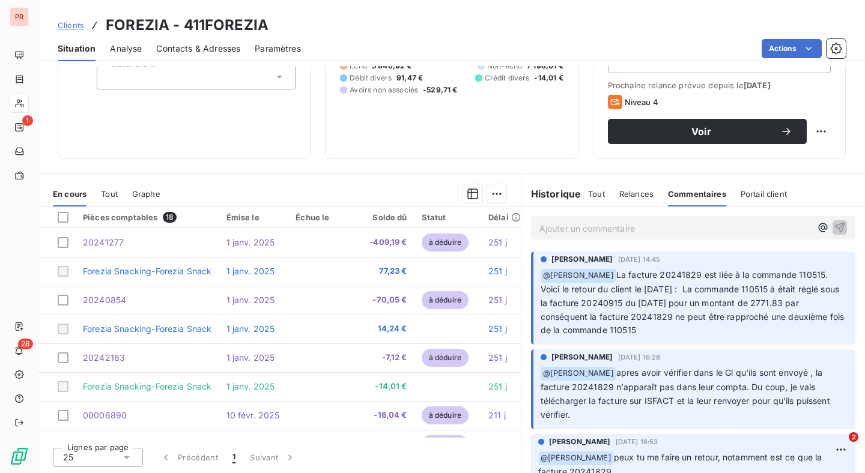
drag, startPoint x: 545, startPoint y: 289, endPoint x: 714, endPoint y: 289, distance: 168.7
click at [714, 289] on span "Voici le retour du client le [DATE] : La commande 110515 à était réglé sous la …" at bounding box center [693, 310] width 306 height 52
drag, startPoint x: 756, startPoint y: 291, endPoint x: 797, endPoint y: 291, distance: 40.8
click at [797, 291] on span "Voici le retour du client le [DATE] : La commande 110515 à était réglé sous la …" at bounding box center [693, 310] width 306 height 52
drag, startPoint x: 553, startPoint y: 300, endPoint x: 637, endPoint y: 330, distance: 89.1
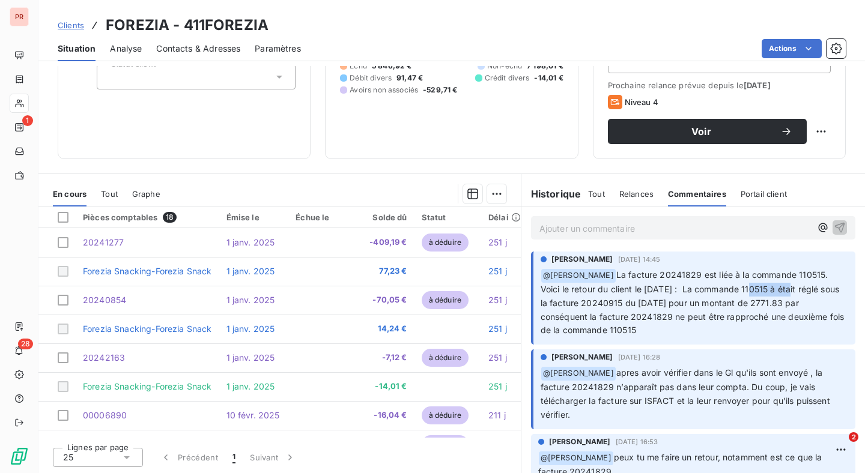
click at [637, 330] on p "﻿ @ [PERSON_NAME] La facture 20241829 est liée à la commande 110515. Voici le r…" at bounding box center [693, 302] width 307 height 69
click at [639, 330] on p "﻿ @ [PERSON_NAME] La facture 20241829 est liée à la commande 110515. Voici le r…" at bounding box center [693, 302] width 307 height 69
click at [633, 336] on p "﻿ @ [PERSON_NAME] La facture 20241829 est liée à la commande 110515. Voici le r…" at bounding box center [693, 302] width 307 height 69
drag, startPoint x: 626, startPoint y: 334, endPoint x: 613, endPoint y: 271, distance: 63.7
click at [613, 271] on p "﻿ @ [PERSON_NAME] La facture 20241829 est liée à la commande 110515. Voici le r…" at bounding box center [693, 302] width 307 height 69
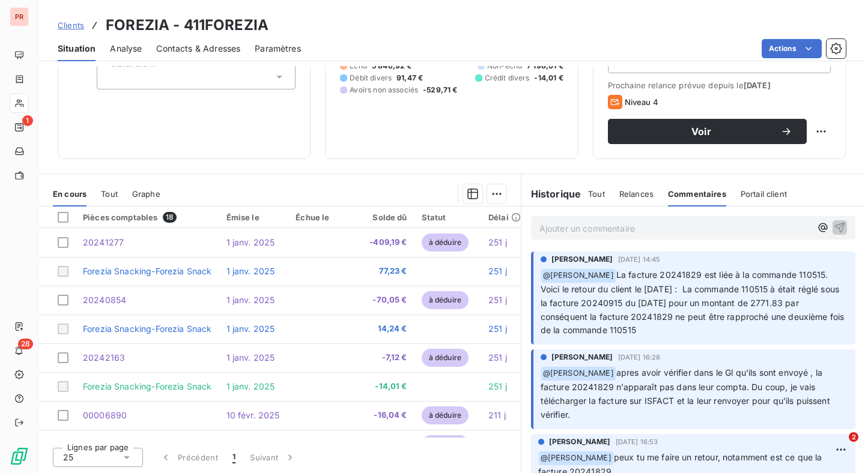
click at [616, 271] on span "La facture 20241829 est liée à la commande 110515." at bounding box center [722, 275] width 212 height 10
click at [626, 318] on span "Voici le retour du client le [DATE] : La commande 110515 à était réglé sous la …" at bounding box center [693, 310] width 306 height 52
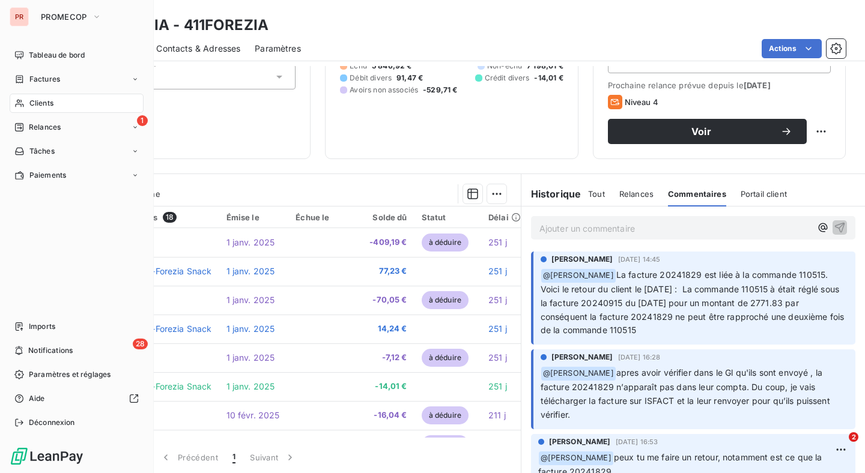
click at [17, 20] on div "PR" at bounding box center [19, 16] width 19 height 19
click at [103, 17] on button "PROMECOP" at bounding box center [71, 16] width 75 height 19
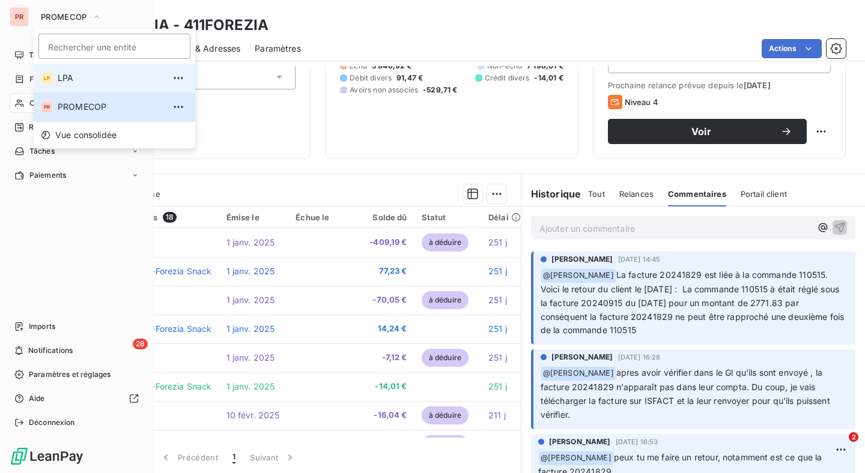
click at [87, 78] on span "LPA" at bounding box center [111, 78] width 106 height 12
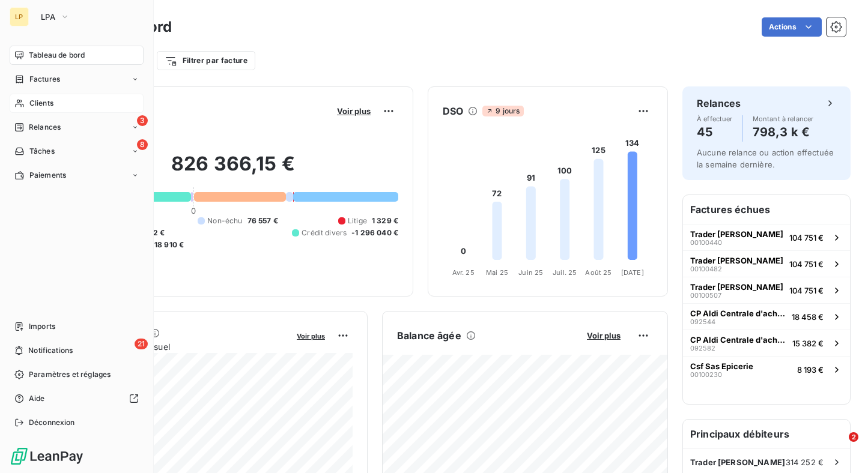
click at [43, 98] on span "Clients" at bounding box center [41, 103] width 24 height 11
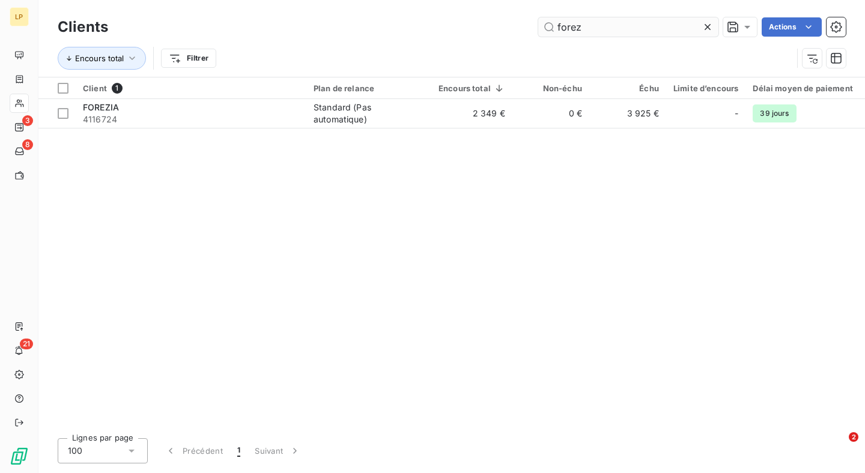
click at [577, 34] on input "forez" at bounding box center [628, 26] width 180 height 19
click at [577, 32] on input "forez" at bounding box center [628, 26] width 180 height 19
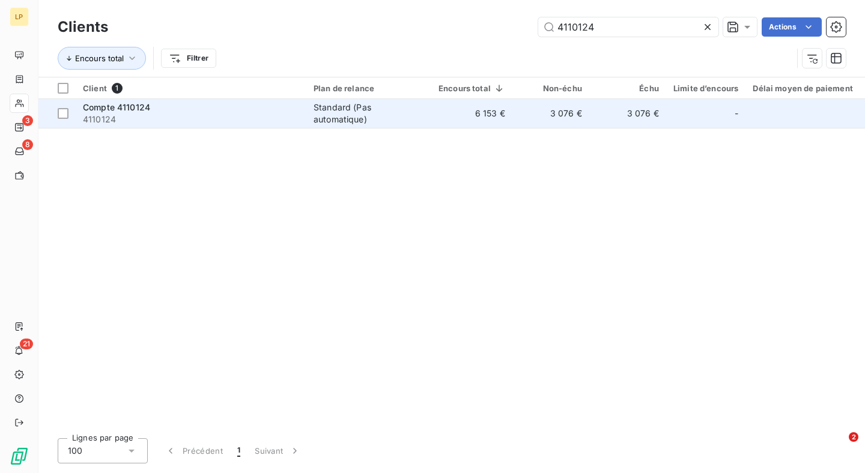
type input "4110124"
click at [360, 113] on div "Standard (Pas automatique)" at bounding box center [368, 113] width 110 height 24
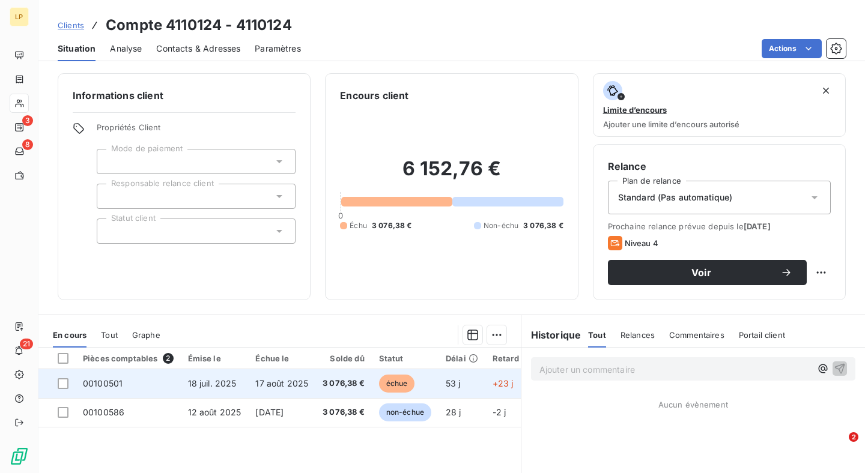
click at [306, 379] on td "17 août 2025" at bounding box center [281, 383] width 67 height 29
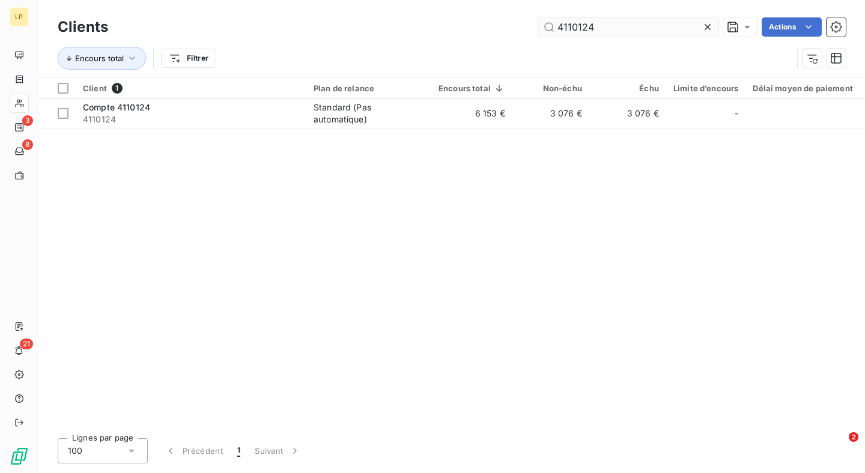
click at [605, 23] on input "4110124" at bounding box center [628, 26] width 180 height 19
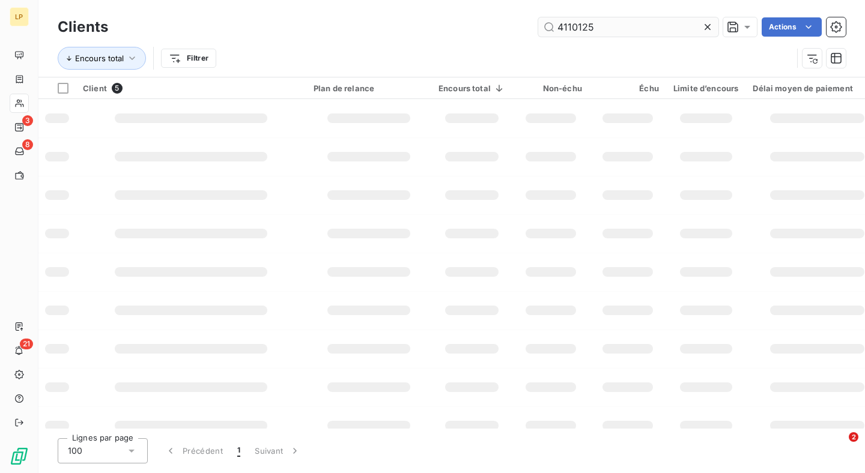
type input "4110125"
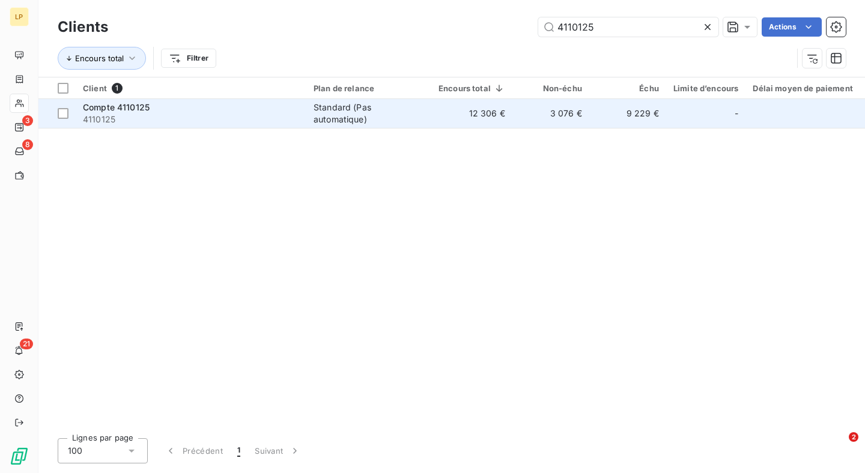
click at [204, 122] on span "4110125" at bounding box center [191, 119] width 216 height 12
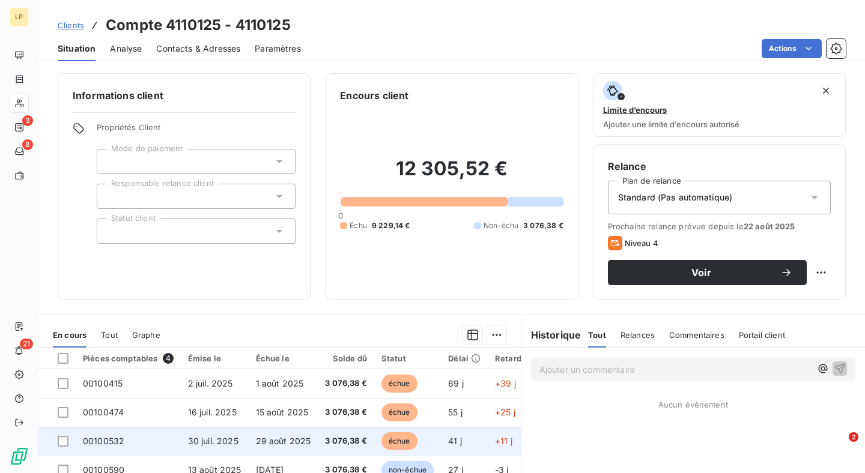
scroll to position [142, 0]
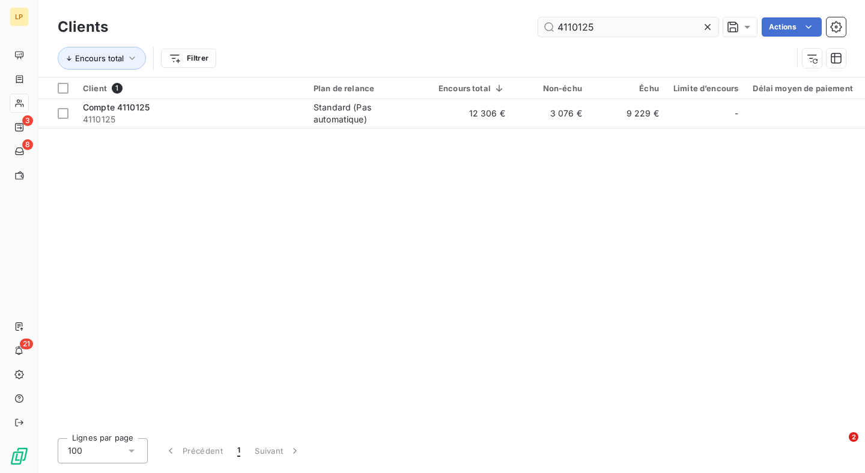
click at [593, 29] on input "4110125" at bounding box center [628, 26] width 180 height 19
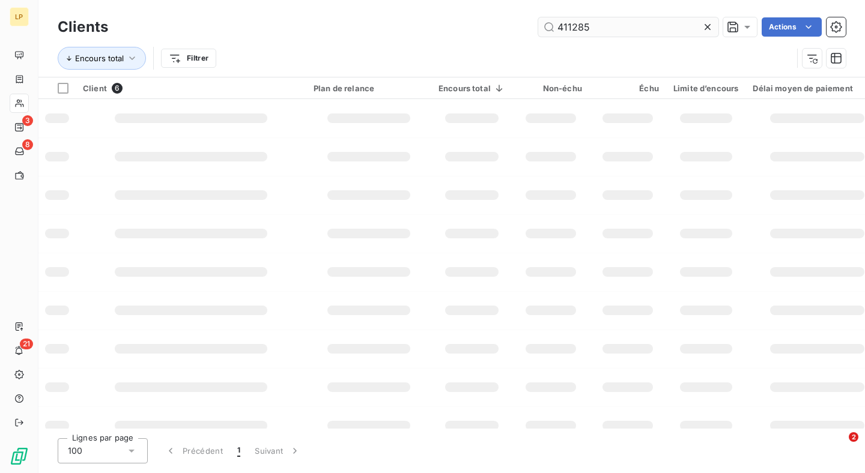
type input "4112852"
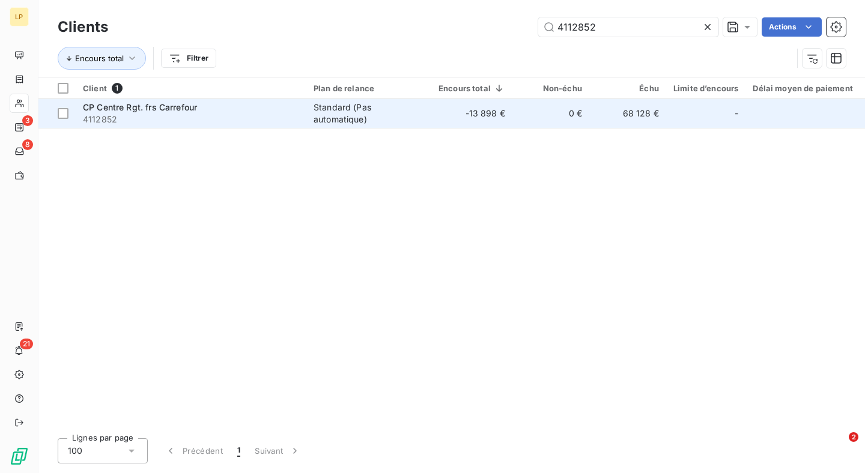
click at [273, 121] on span "4112852" at bounding box center [191, 119] width 216 height 12
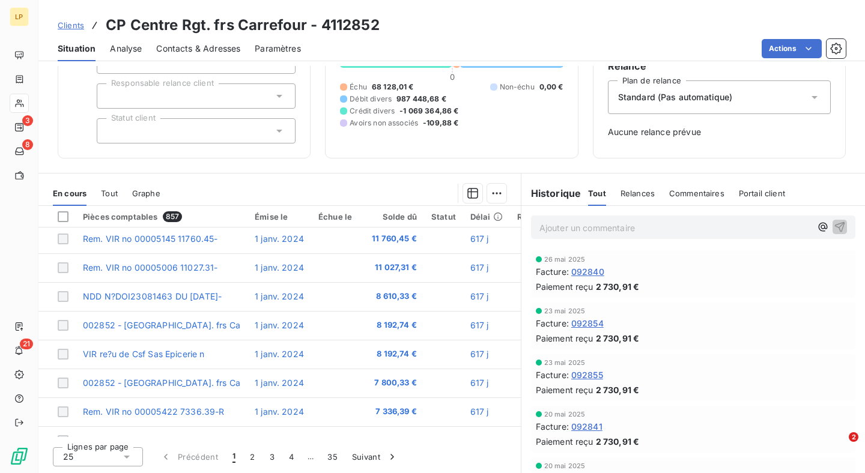
scroll to position [187, 0]
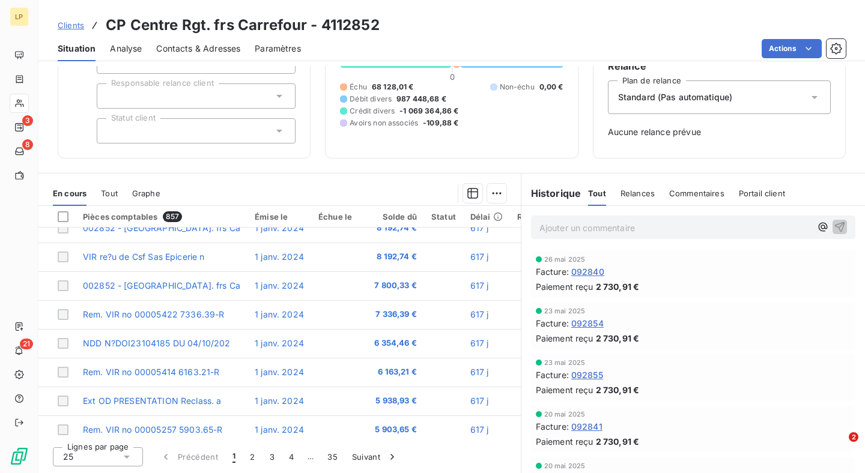
click at [123, 458] on icon at bounding box center [127, 457] width 12 height 12
click at [118, 438] on li "100" at bounding box center [98, 434] width 90 height 22
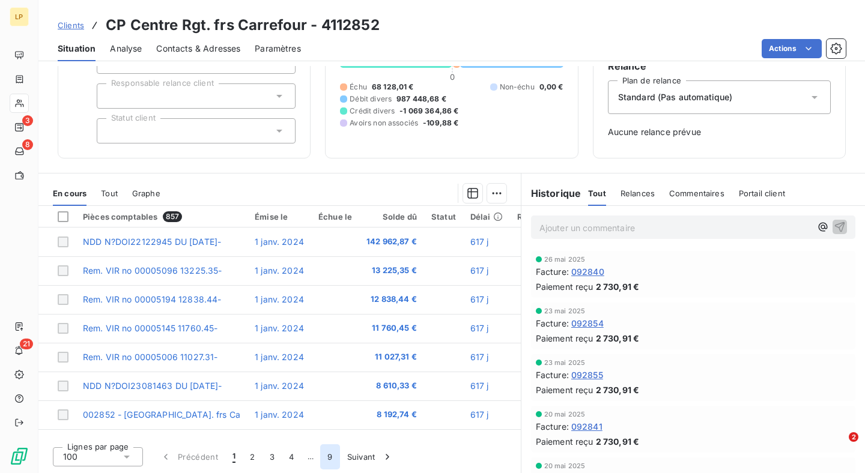
click at [329, 458] on button "9" at bounding box center [329, 456] width 19 height 25
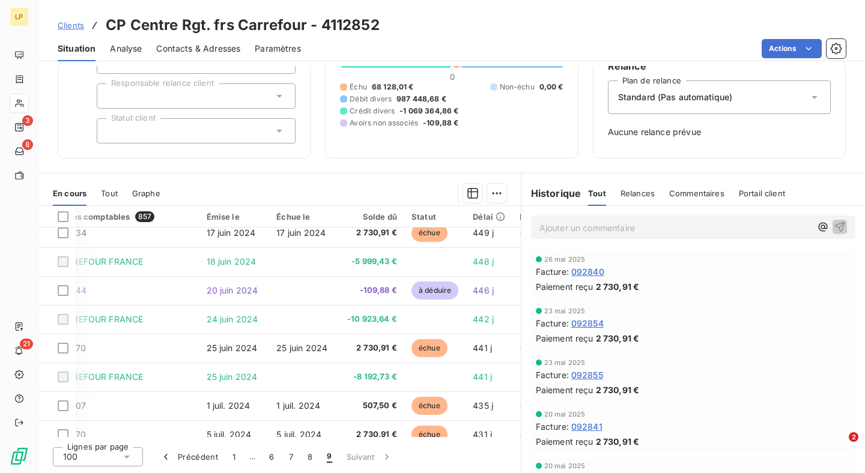
scroll to position [210, 28]
click at [309, 461] on button "8" at bounding box center [309, 456] width 19 height 25
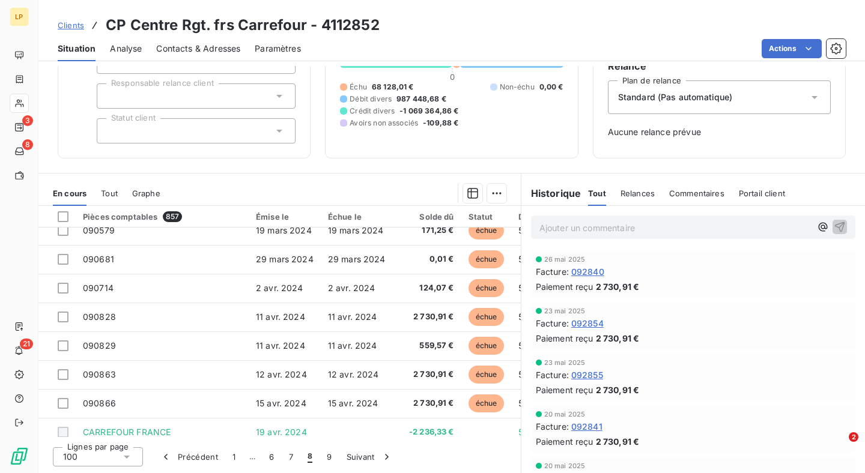
scroll to position [2677, 0]
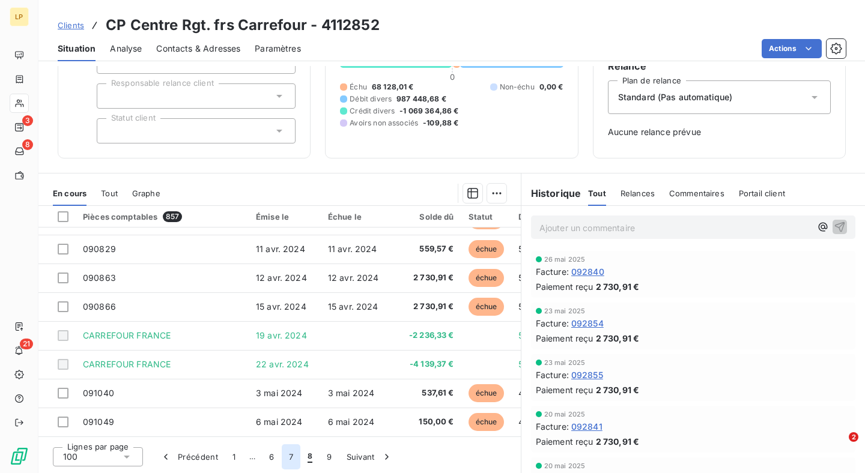
click at [292, 457] on button "7" at bounding box center [291, 456] width 19 height 25
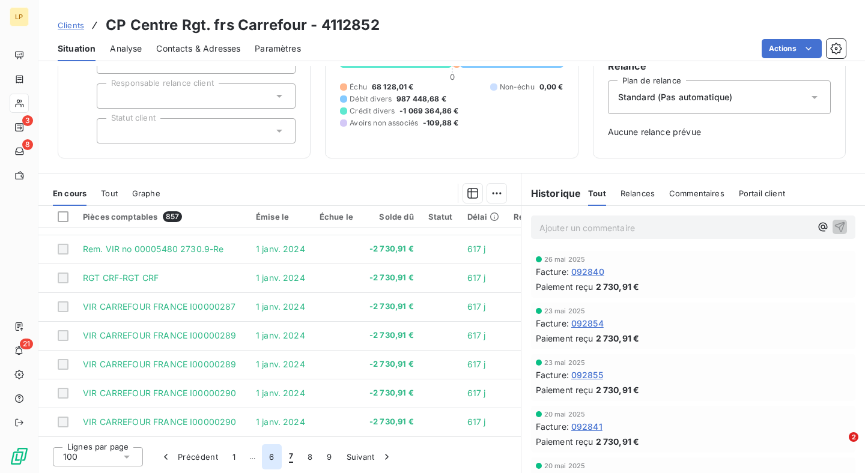
click at [274, 455] on button "6" at bounding box center [271, 456] width 19 height 25
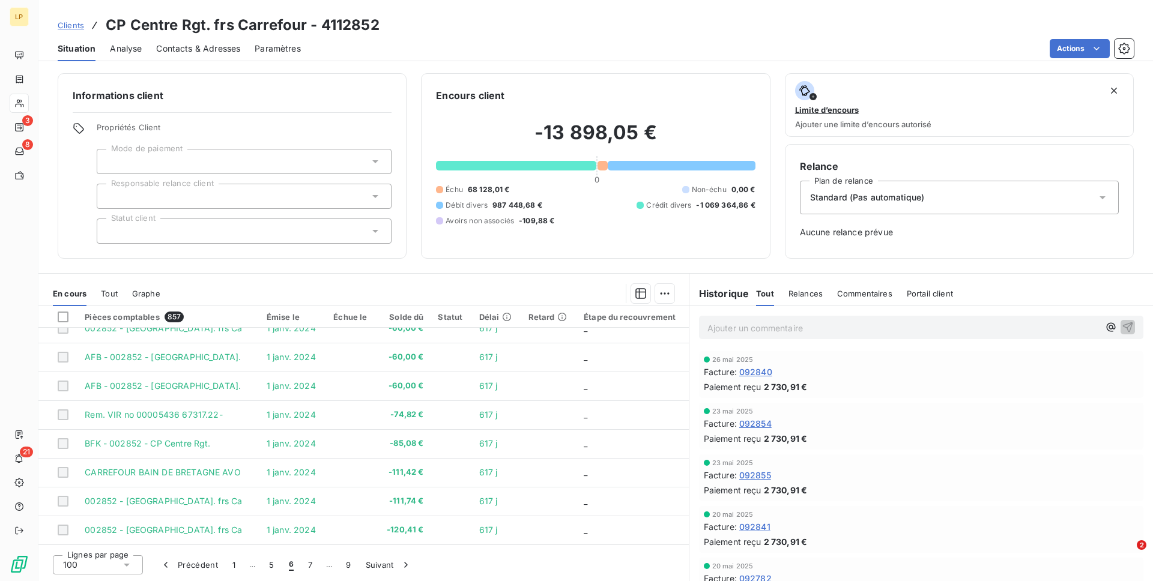
scroll to position [0, 0]
click at [349, 567] on button "9" at bounding box center [348, 564] width 19 height 25
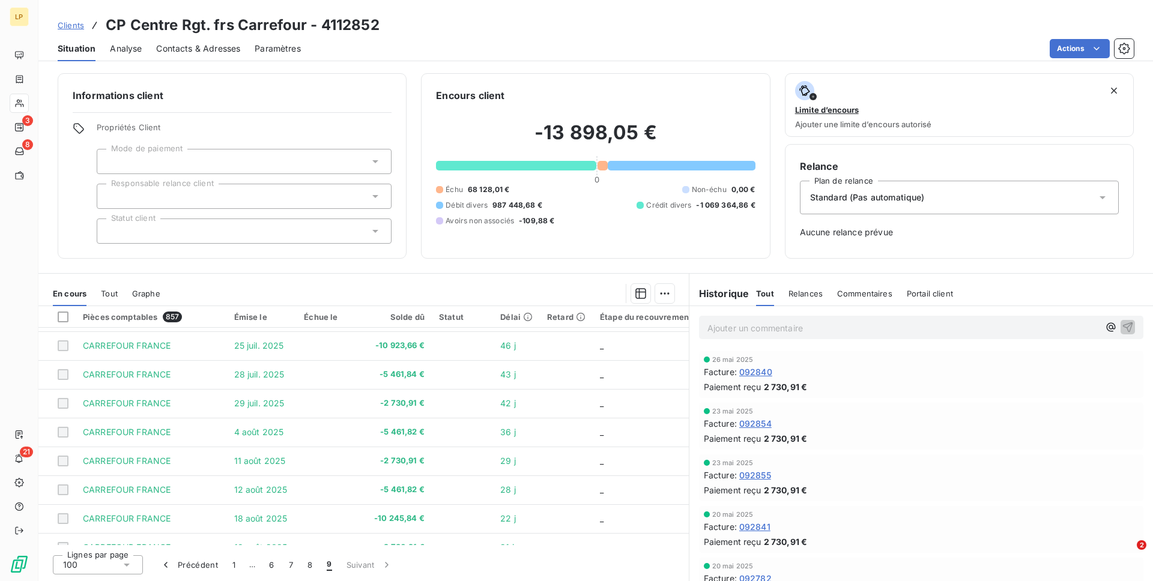
scroll to position [1431, 0]
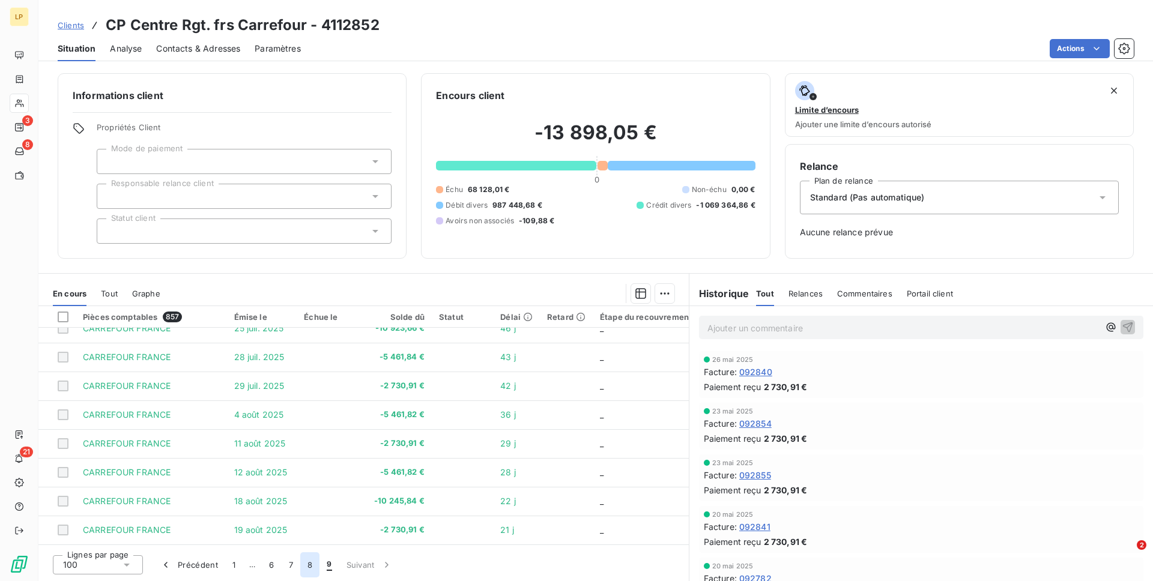
click at [305, 563] on button "8" at bounding box center [309, 564] width 19 height 25
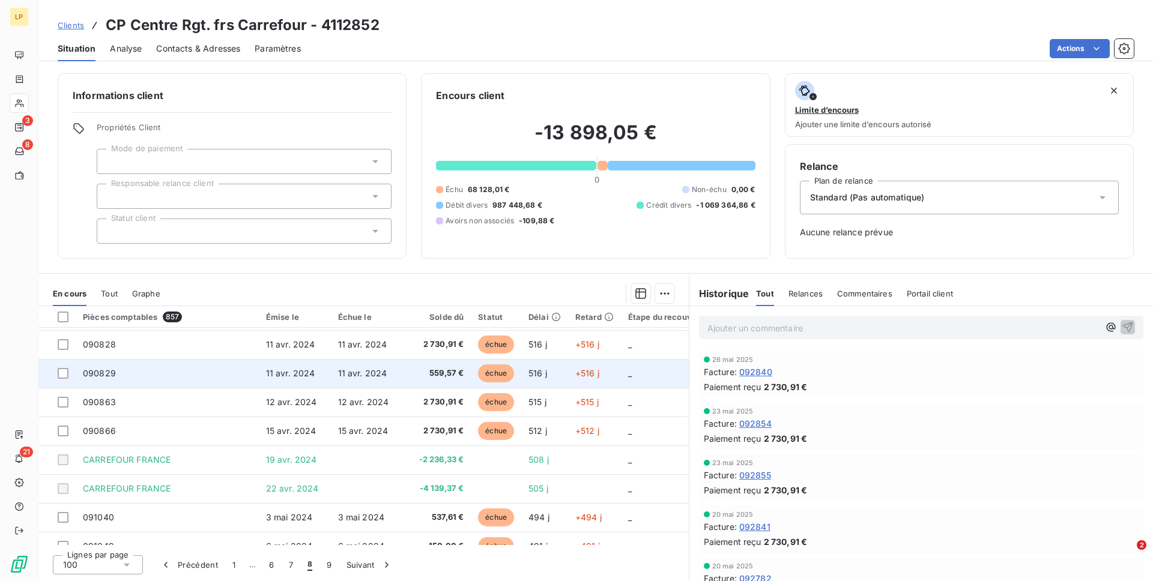
scroll to position [2670, 0]
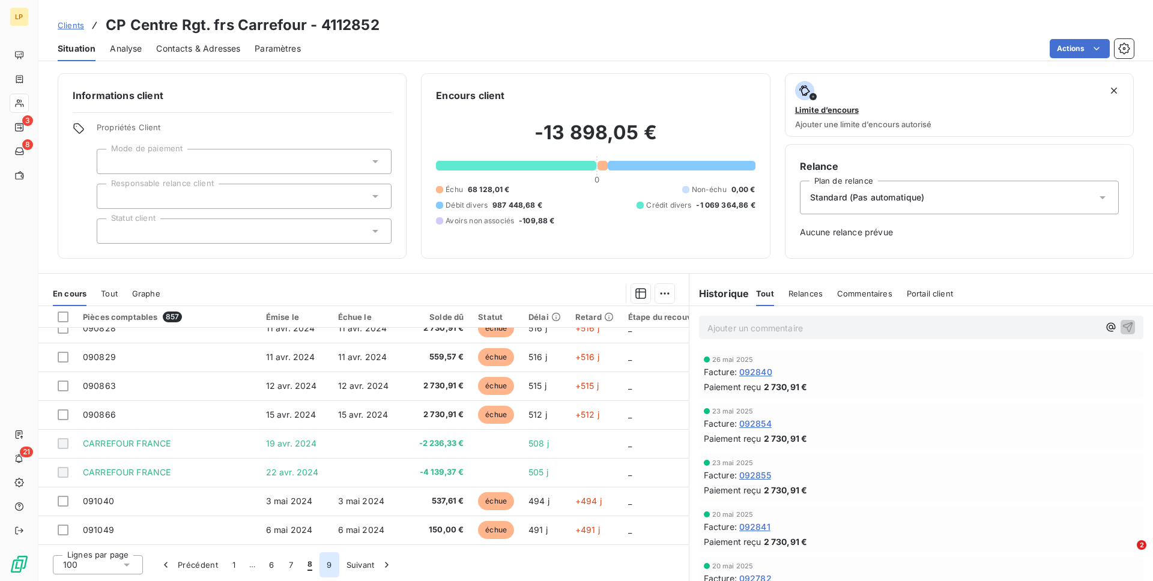
click at [327, 561] on button "9" at bounding box center [328, 564] width 19 height 25
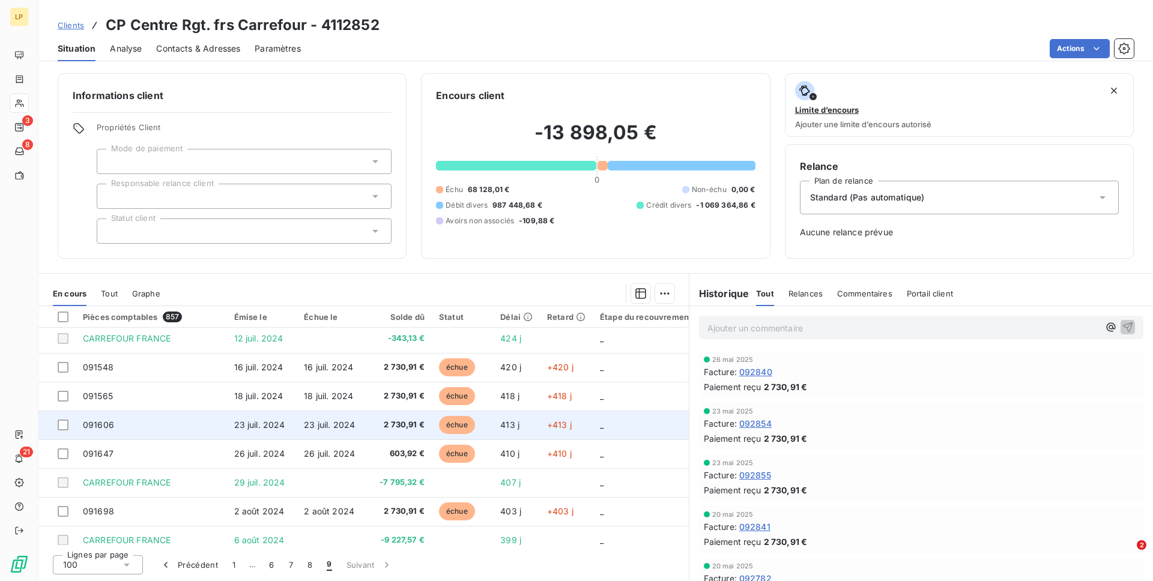
scroll to position [495, 0]
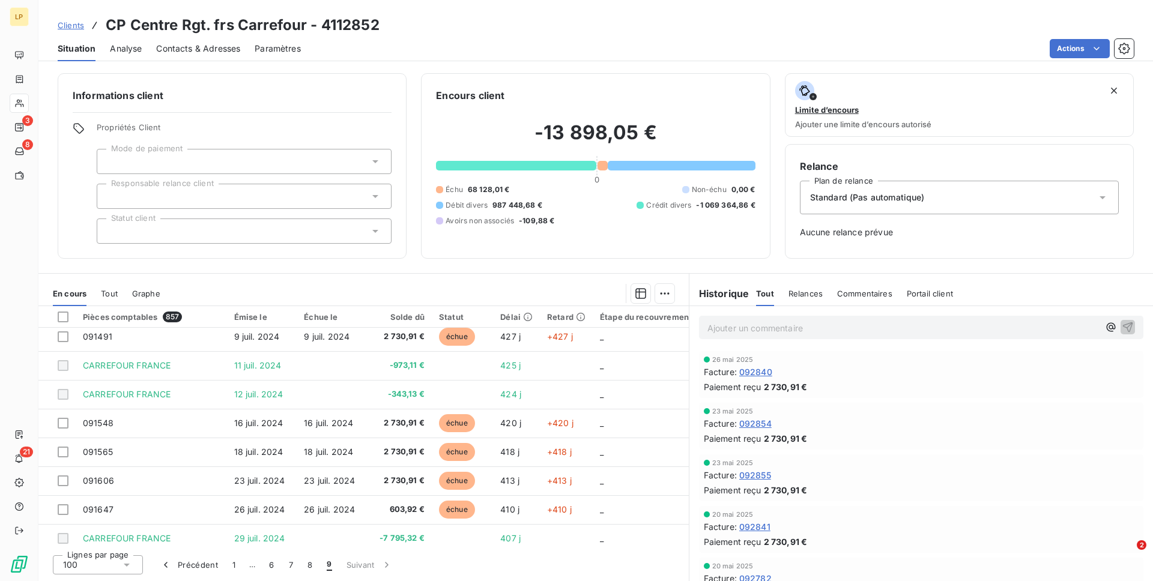
click at [405, 310] on th "Solde dû" at bounding box center [399, 317] width 65 height 22
drag, startPoint x: 444, startPoint y: 316, endPoint x: 485, endPoint y: 307, distance: 42.5
click at [450, 313] on div "Statut" at bounding box center [462, 317] width 47 height 10
click at [522, 310] on th "Délai" at bounding box center [516, 317] width 47 height 22
click at [569, 316] on div "Retard" at bounding box center [566, 317] width 38 height 10
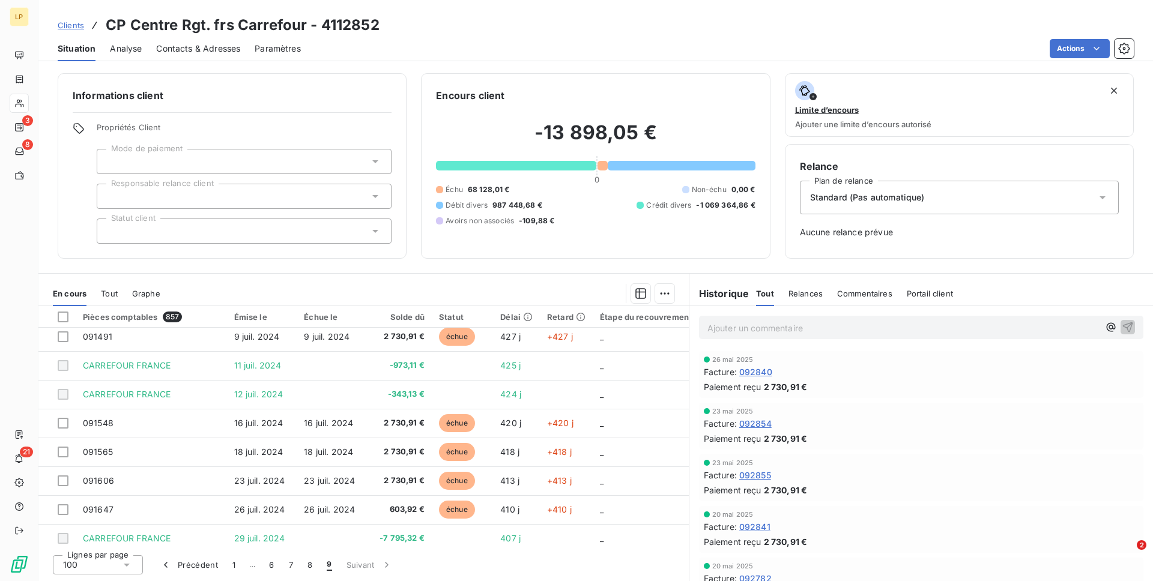
click at [555, 316] on div "Retard" at bounding box center [566, 317] width 38 height 10
click at [495, 324] on th "Délai" at bounding box center [516, 317] width 47 height 22
click at [465, 322] on th "Statut" at bounding box center [462, 317] width 61 height 22
click at [442, 318] on div "Statut" at bounding box center [462, 317] width 47 height 10
click at [394, 313] on div "Solde dû" at bounding box center [399, 317] width 50 height 10
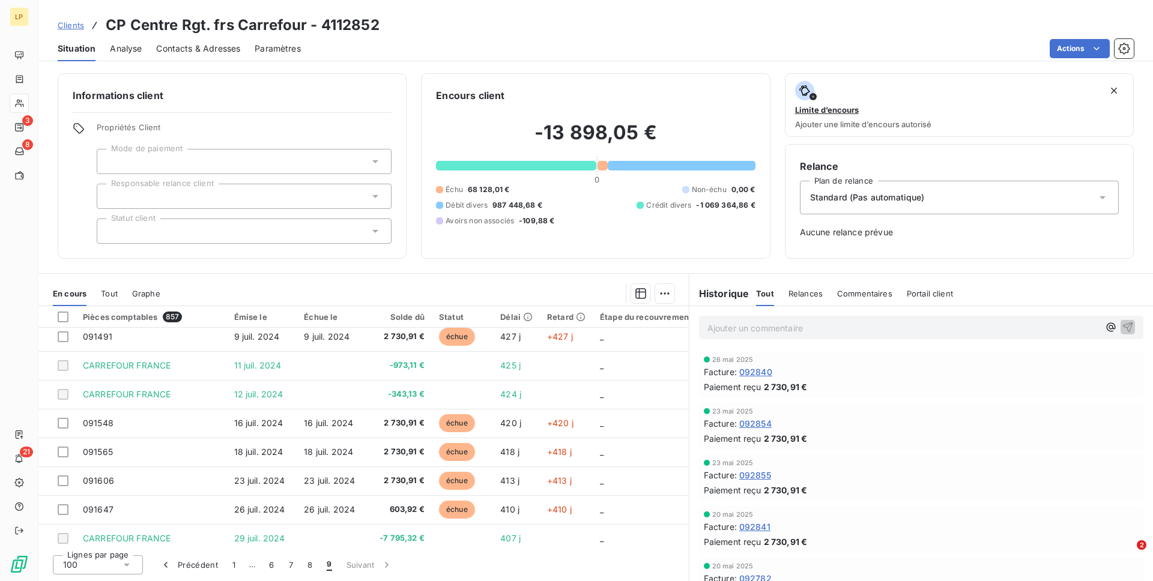
click at [281, 327] on div at bounding box center [262, 327] width 70 height 1
click at [174, 318] on span "857" at bounding box center [172, 317] width 19 height 11
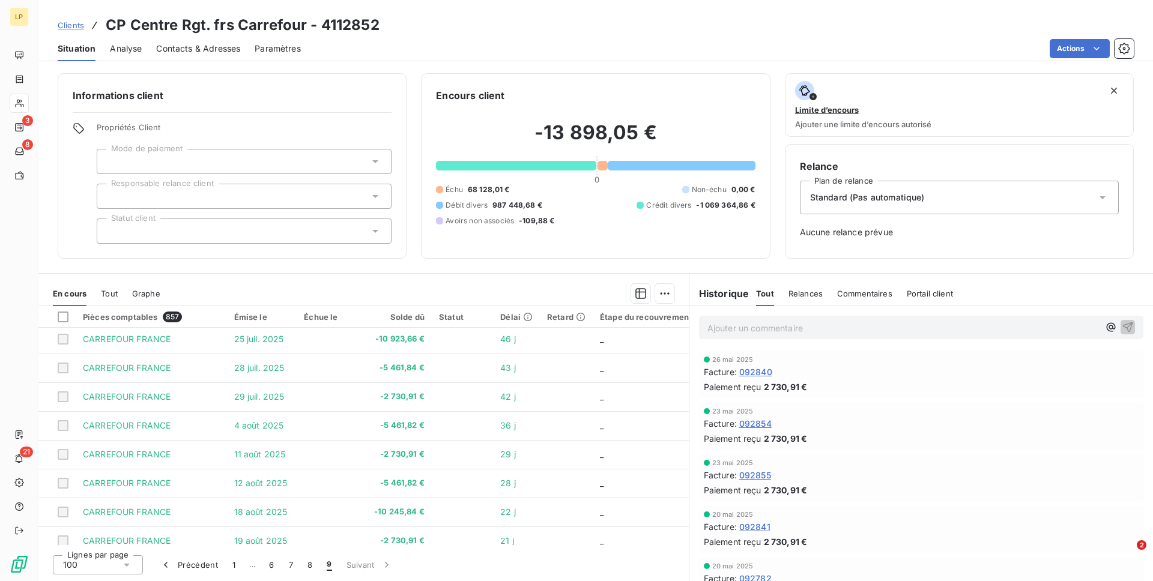
scroll to position [1431, 0]
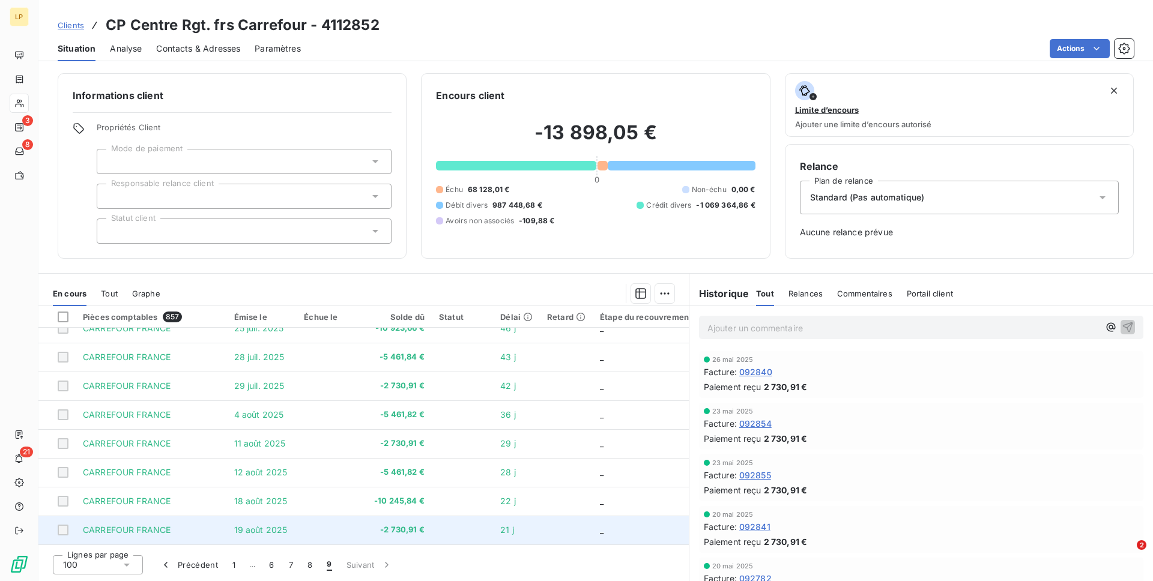
click at [409, 525] on span "-2 730,91 €" at bounding box center [399, 530] width 50 height 12
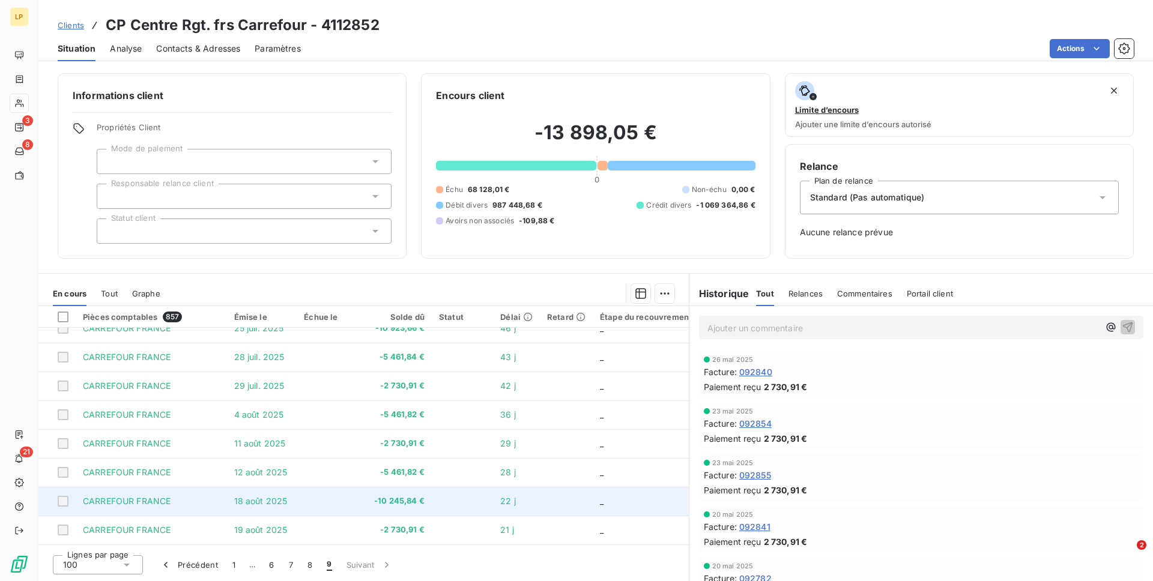
click at [411, 506] on td "-10 245,84 €" at bounding box center [399, 501] width 65 height 29
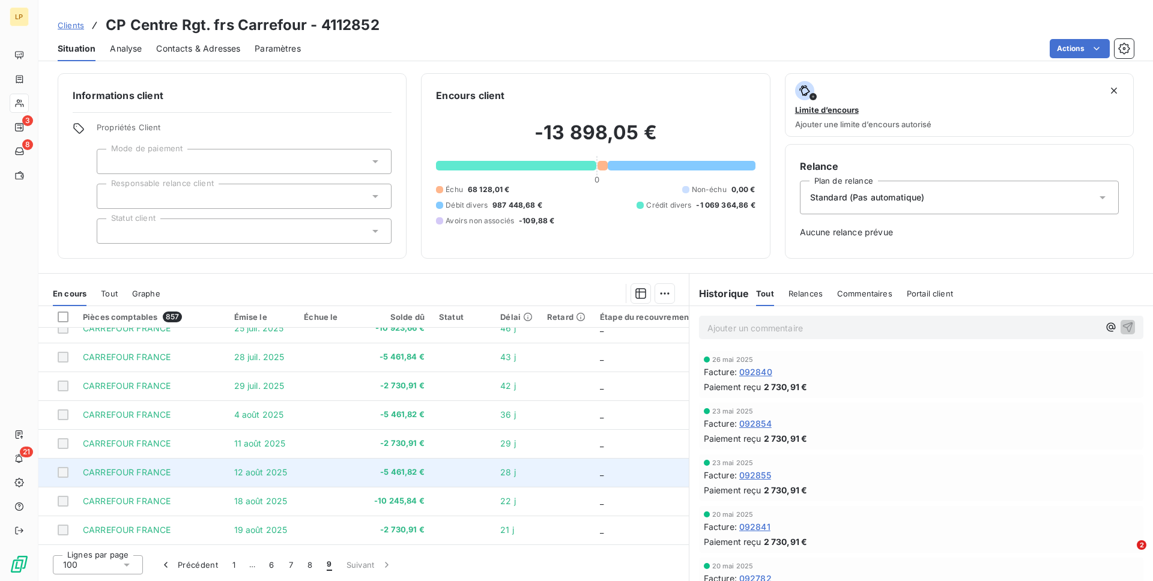
click at [411, 475] on td "-5 461,82 €" at bounding box center [399, 472] width 65 height 29
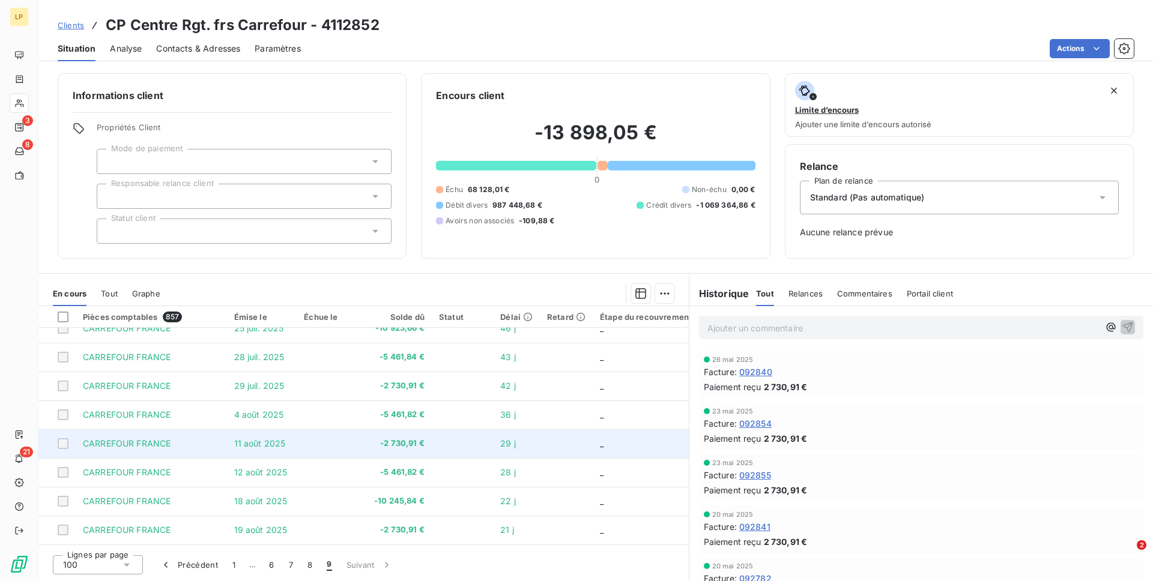
click at [411, 441] on span "-2 730,91 €" at bounding box center [399, 444] width 50 height 12
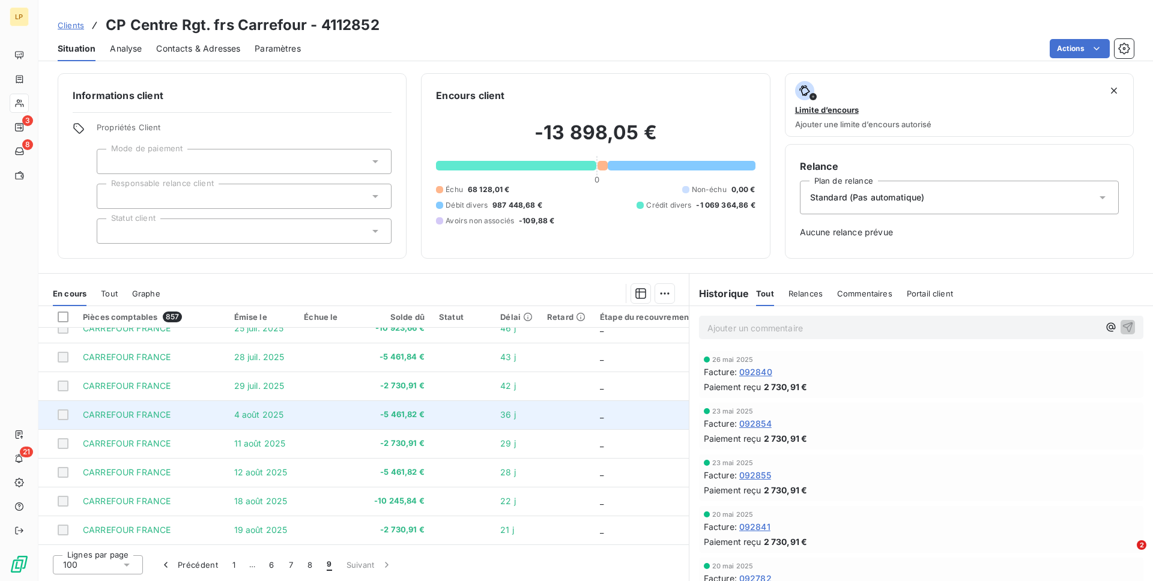
click at [406, 411] on span "-5 461,82 €" at bounding box center [399, 415] width 50 height 12
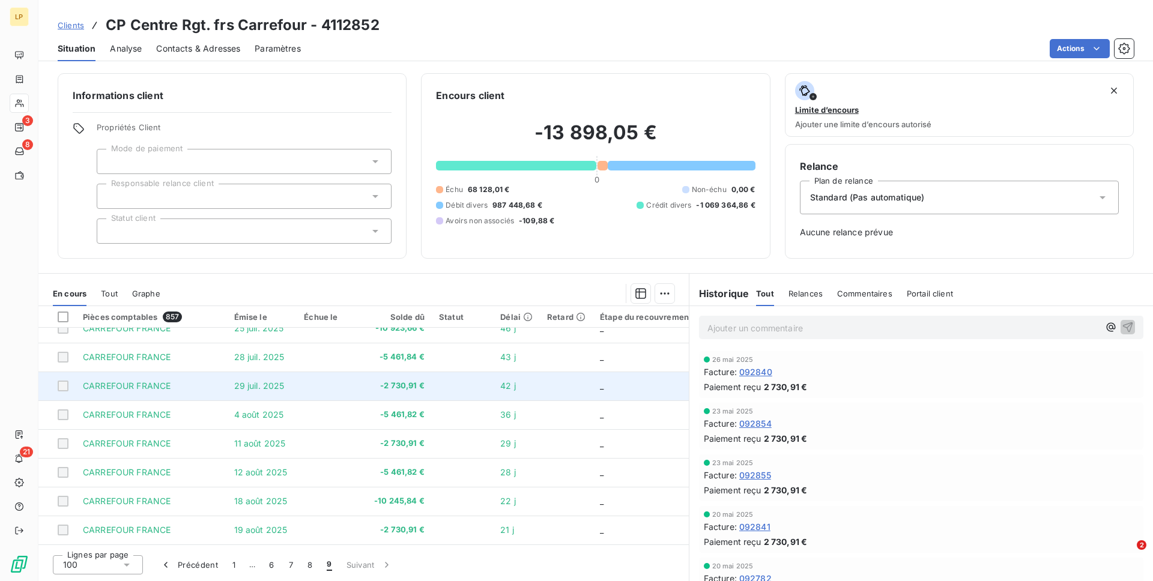
click at [405, 390] on td "-2 730,91 €" at bounding box center [399, 386] width 65 height 29
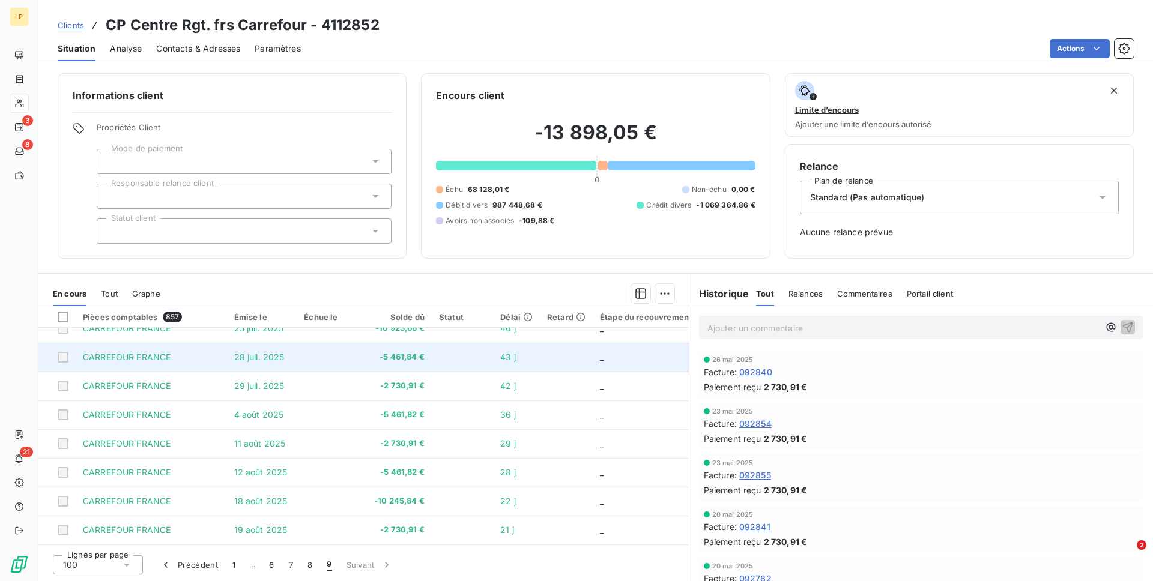
click at [404, 352] on span "-5 461,84 €" at bounding box center [399, 357] width 50 height 12
